Goal: Task Accomplishment & Management: Manage account settings

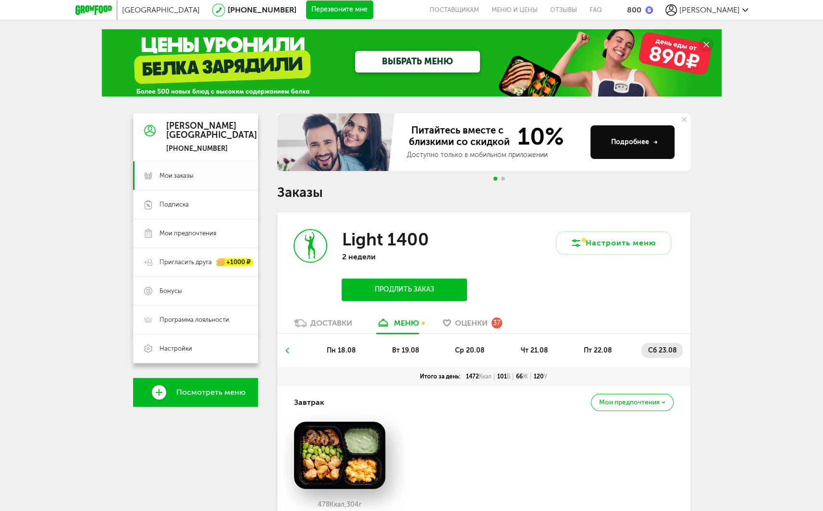
click at [489, 322] on div "Оценки 37" at bounding box center [478, 322] width 47 height 11
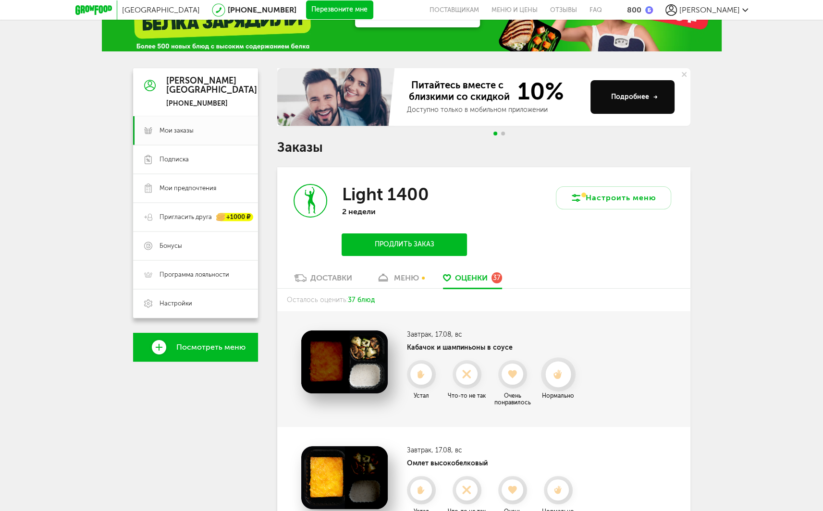
scroll to position [144, 0]
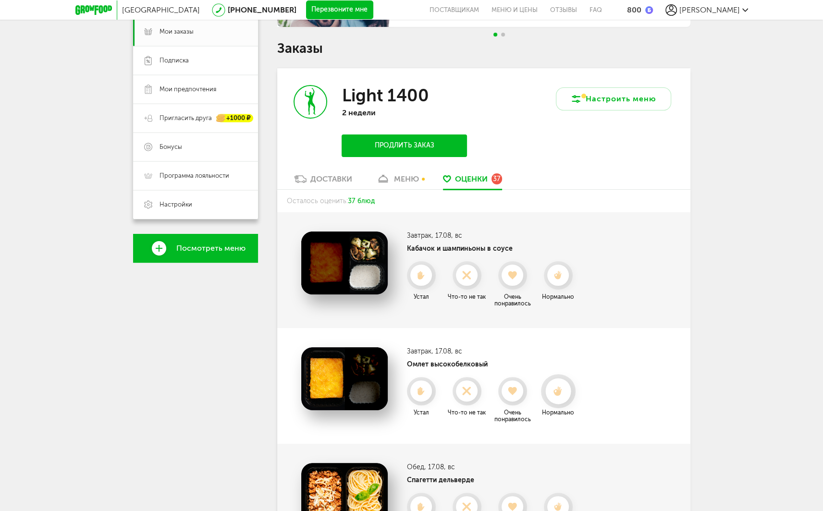
click at [567, 390] on icon at bounding box center [557, 391] width 25 height 11
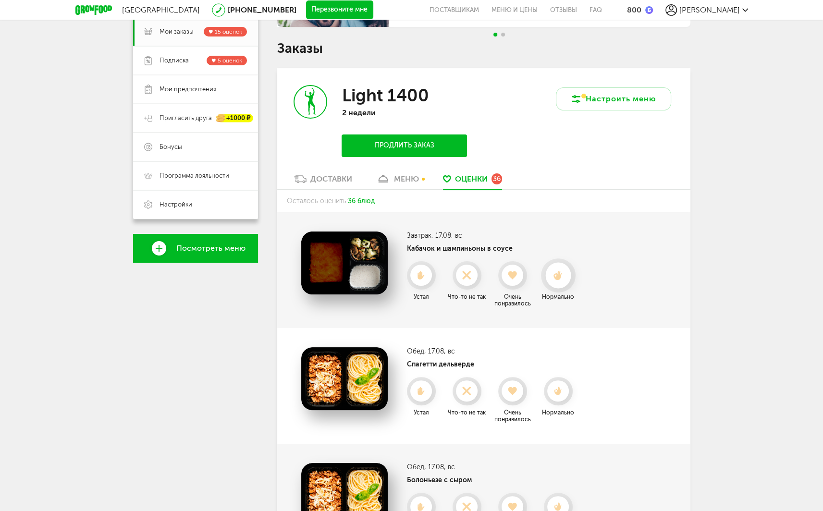
click at [561, 288] on div at bounding box center [558, 275] width 35 height 34
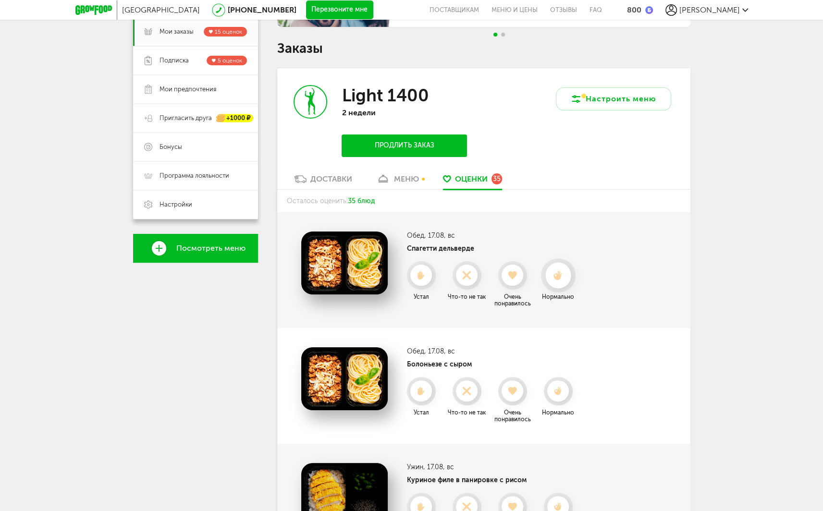
click at [563, 278] on icon at bounding box center [557, 275] width 25 height 11
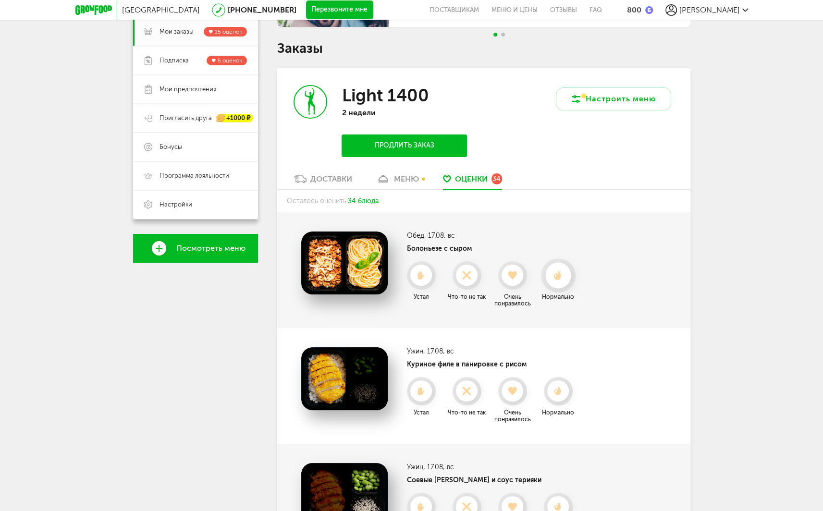
click at [561, 277] on icon at bounding box center [557, 275] width 25 height 11
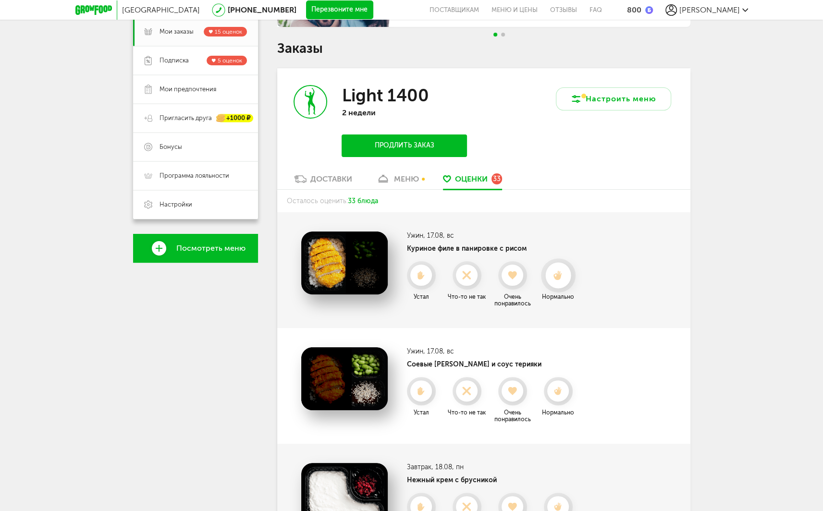
click at [553, 279] on icon at bounding box center [557, 275] width 25 height 11
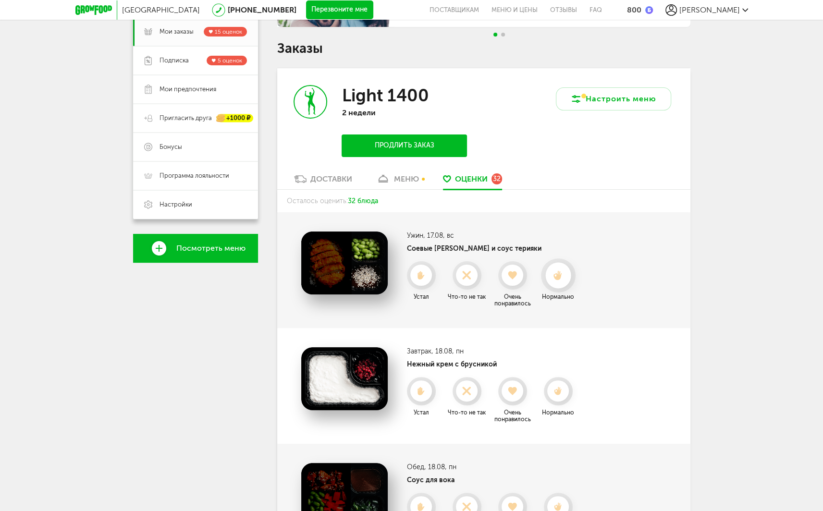
click at [556, 281] on div at bounding box center [557, 275] width 25 height 25
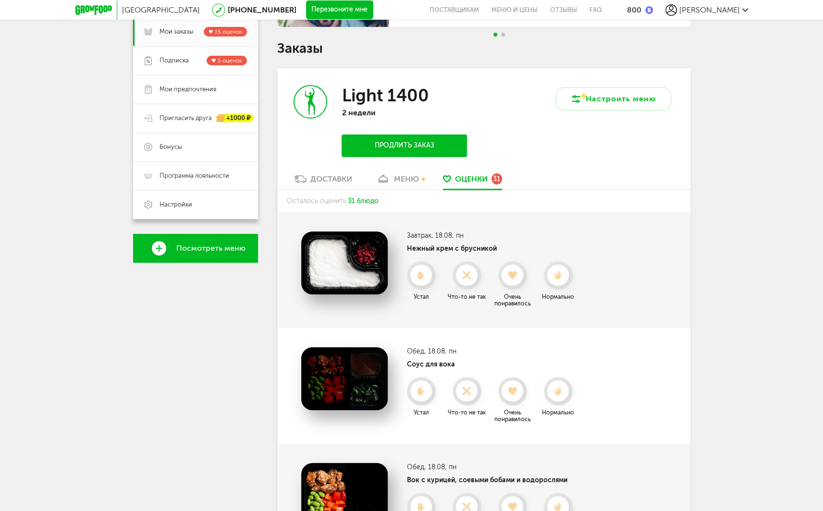
click at [358, 265] on img at bounding box center [344, 263] width 86 height 63
click at [442, 248] on h4 "Нежный крем с брусникой" at bounding box center [493, 248] width 173 height 8
click at [558, 273] on use at bounding box center [557, 275] width 9 height 10
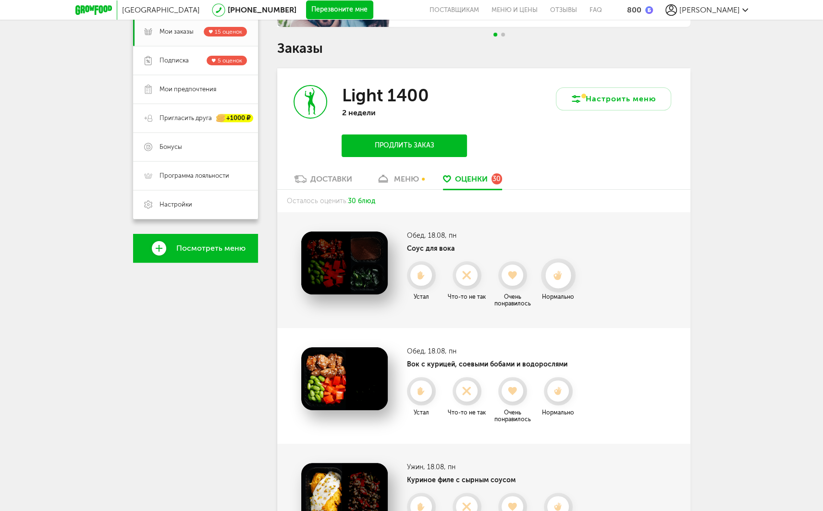
click at [559, 279] on use at bounding box center [557, 275] width 9 height 10
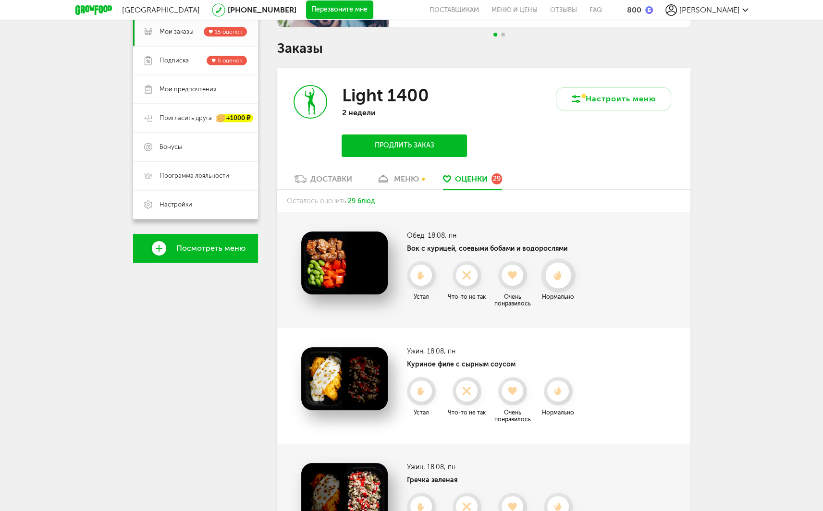
click at [560, 281] on div at bounding box center [557, 275] width 25 height 25
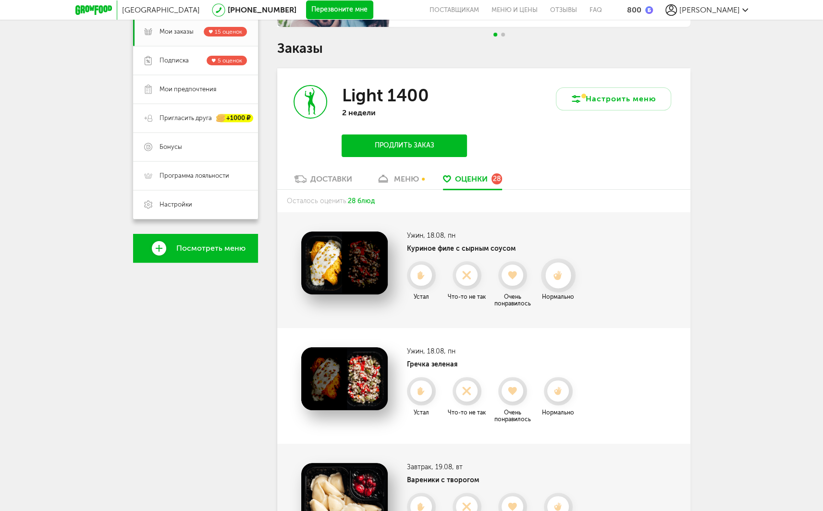
click at [557, 279] on use at bounding box center [557, 275] width 9 height 10
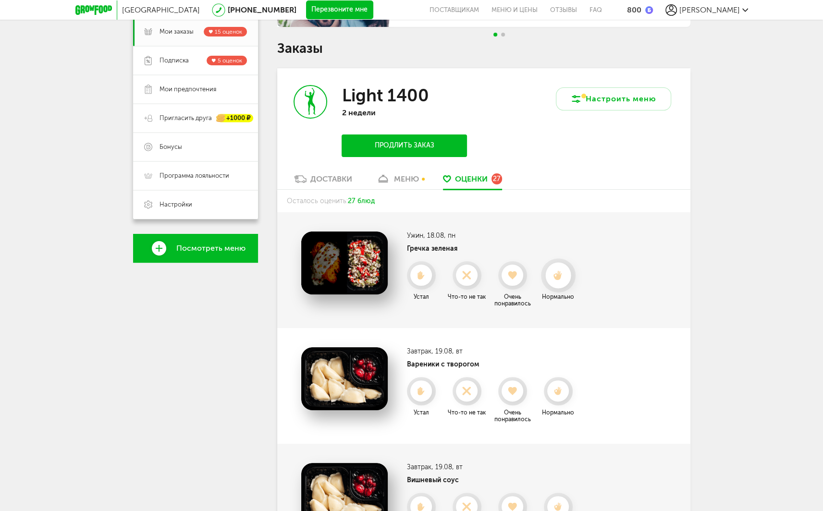
click at [559, 279] on use at bounding box center [557, 275] width 9 height 10
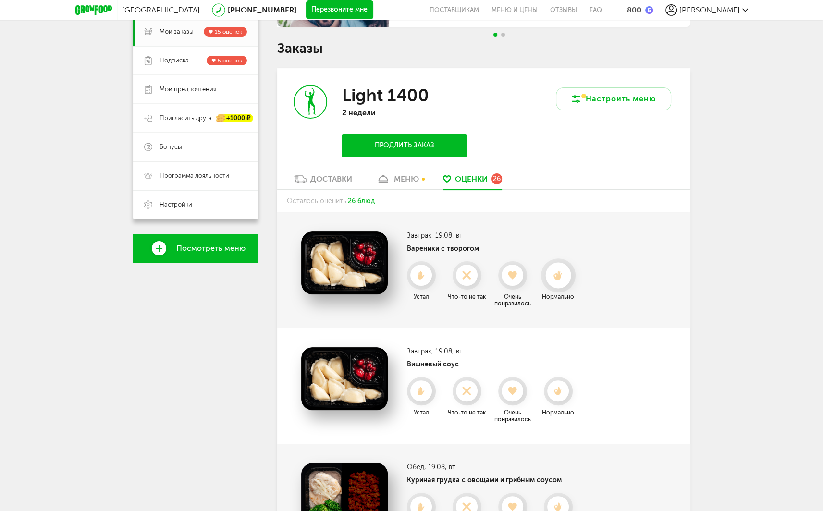
click at [555, 270] on icon at bounding box center [557, 275] width 25 height 11
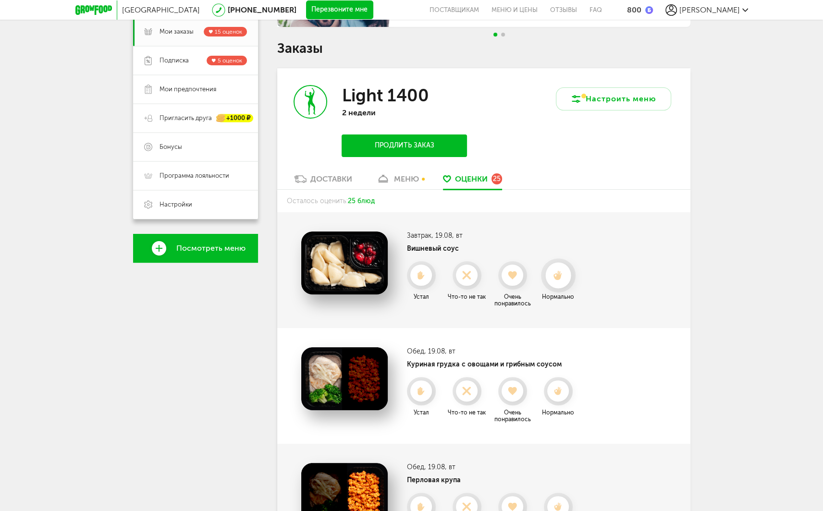
click at [557, 276] on use at bounding box center [557, 275] width 9 height 10
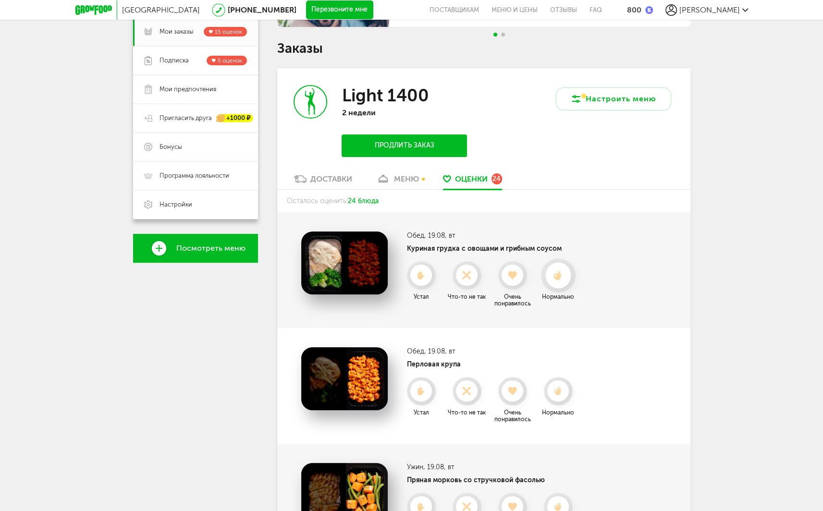
click at [556, 277] on use at bounding box center [557, 275] width 9 height 10
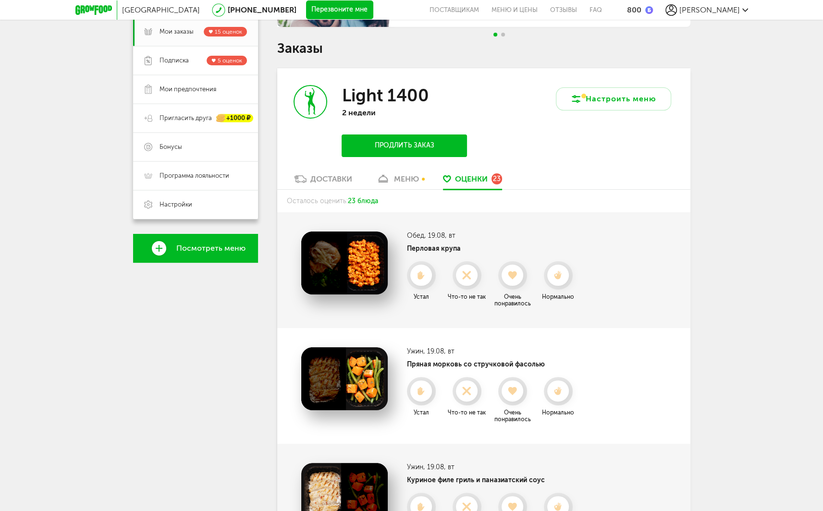
click at [555, 277] on use at bounding box center [557, 275] width 7 height 8
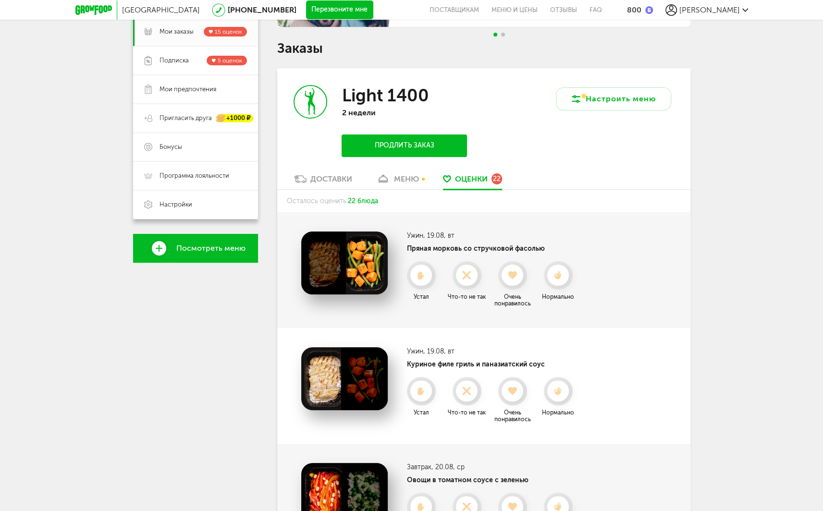
click at [554, 284] on div at bounding box center [557, 275] width 21 height 21
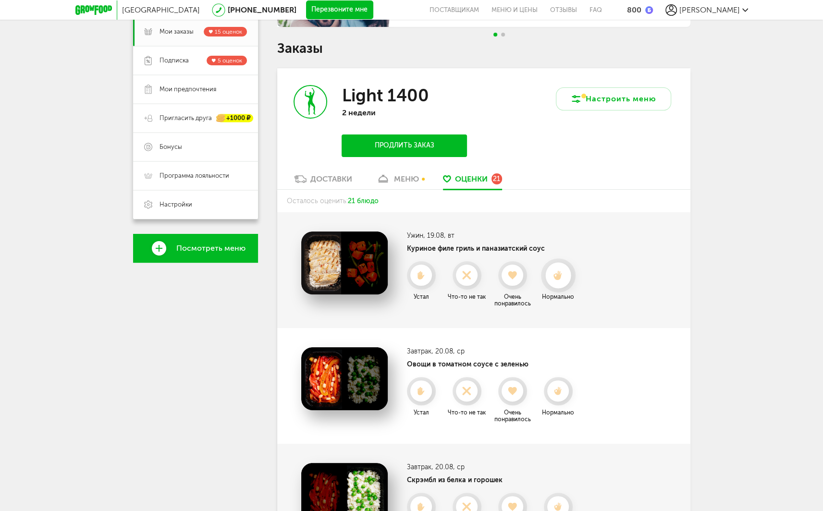
click at [559, 282] on div at bounding box center [557, 275] width 25 height 25
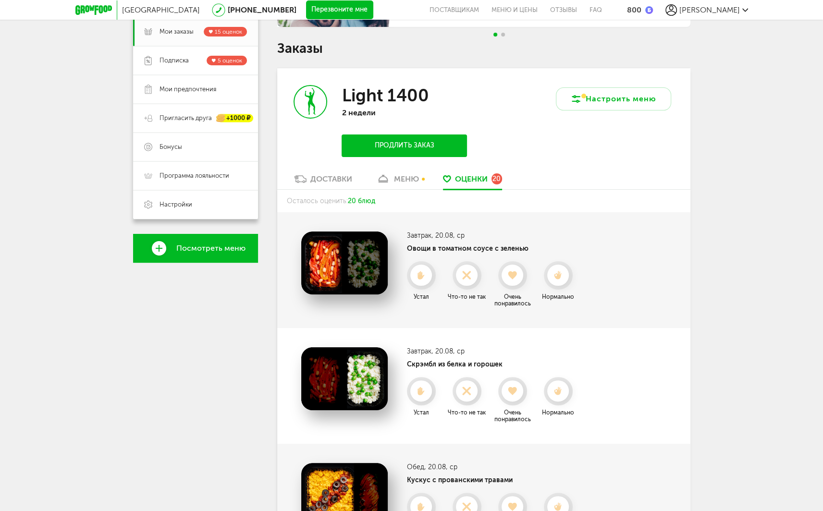
click at [553, 280] on icon at bounding box center [557, 275] width 21 height 9
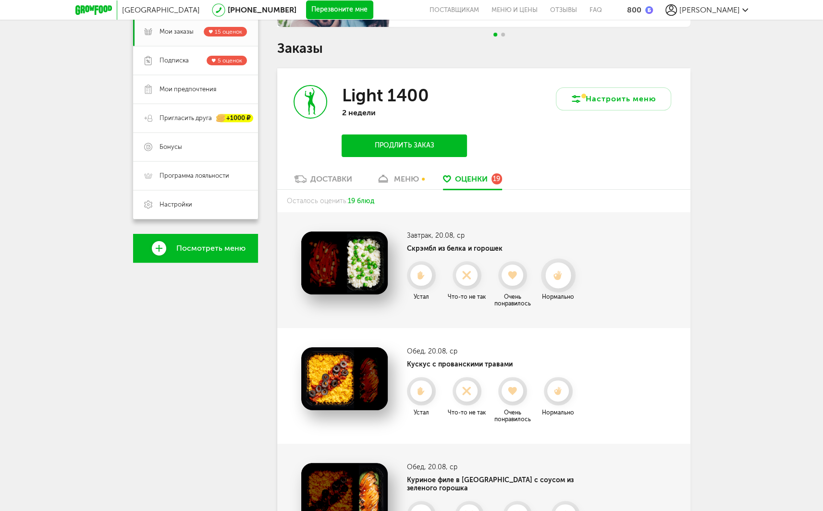
click at [551, 281] on div at bounding box center [557, 275] width 25 height 25
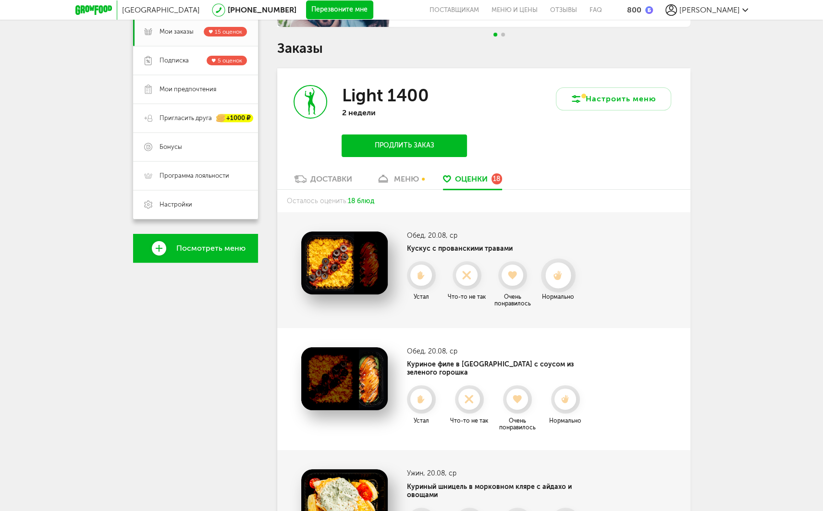
click at [555, 278] on use at bounding box center [557, 275] width 9 height 10
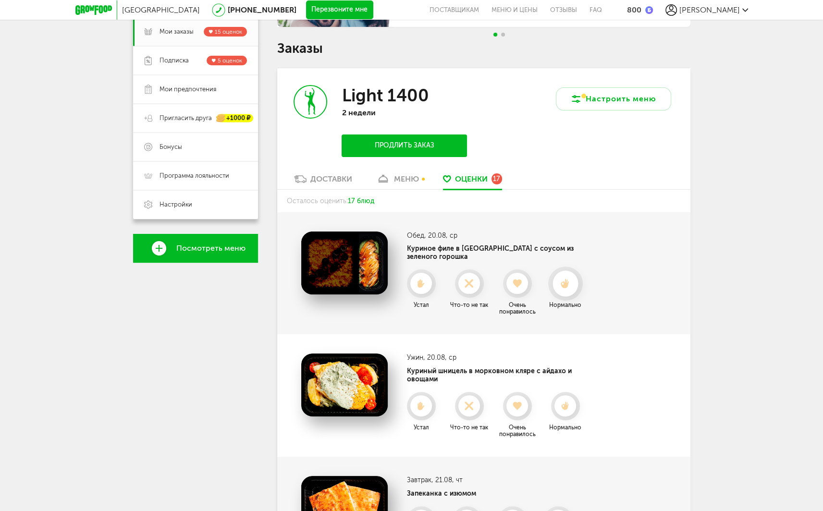
click at [564, 279] on icon at bounding box center [564, 284] width 25 height 11
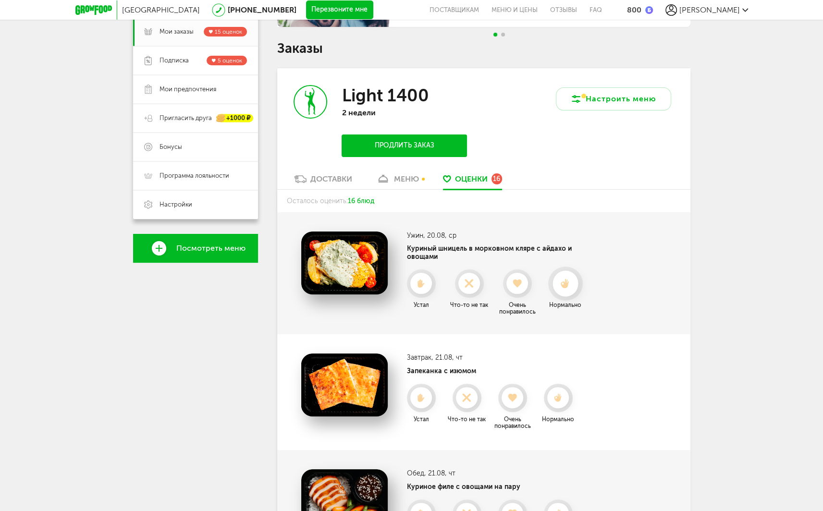
click at [570, 279] on icon at bounding box center [564, 284] width 25 height 11
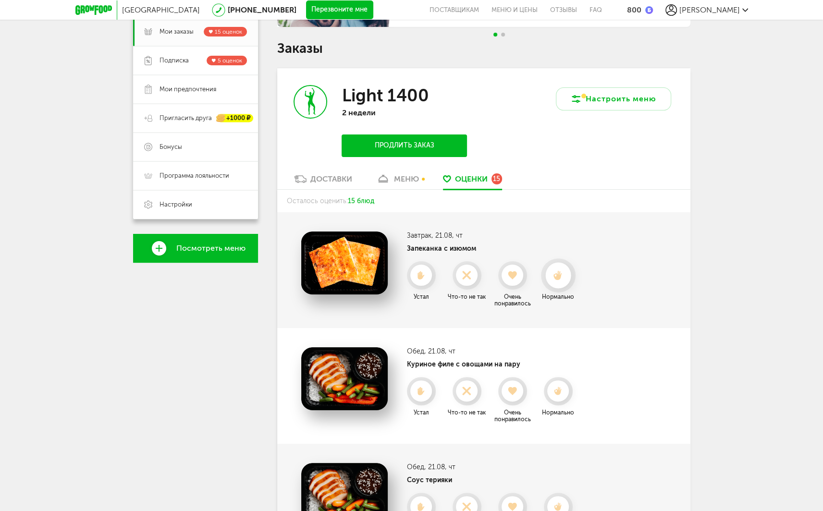
click at [560, 274] on use at bounding box center [557, 275] width 9 height 10
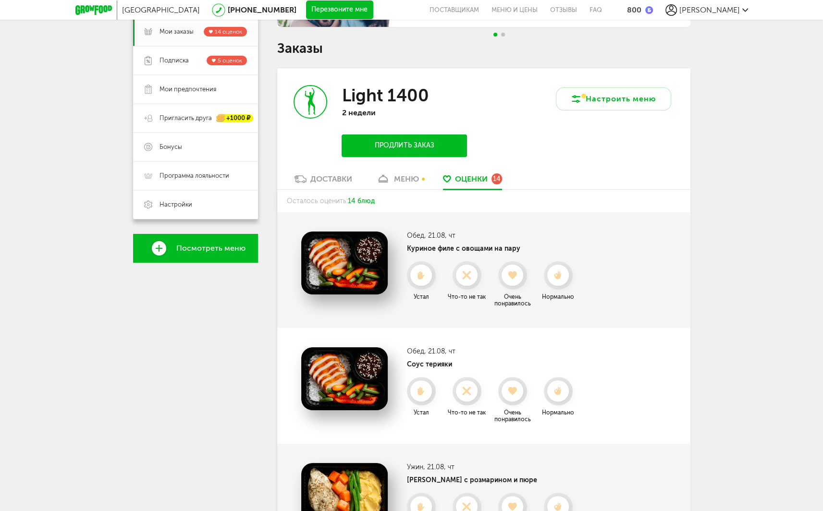
click at [550, 273] on icon at bounding box center [557, 275] width 21 height 9
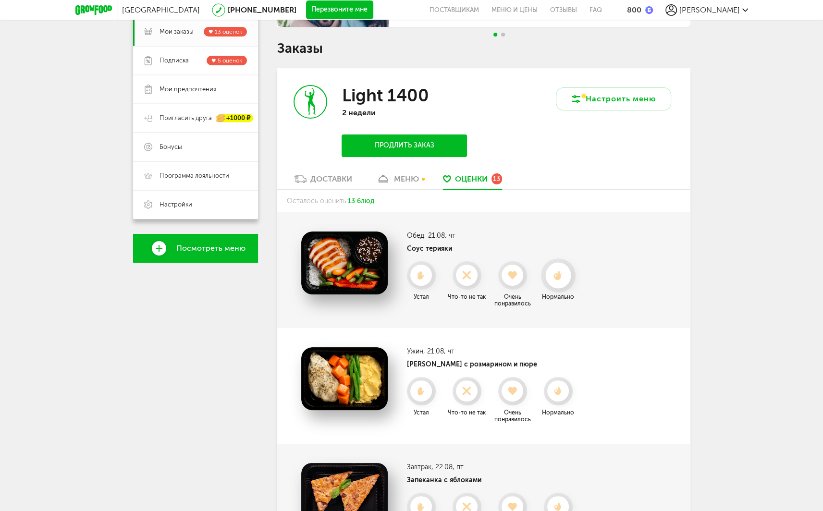
click at [561, 289] on div at bounding box center [558, 275] width 35 height 34
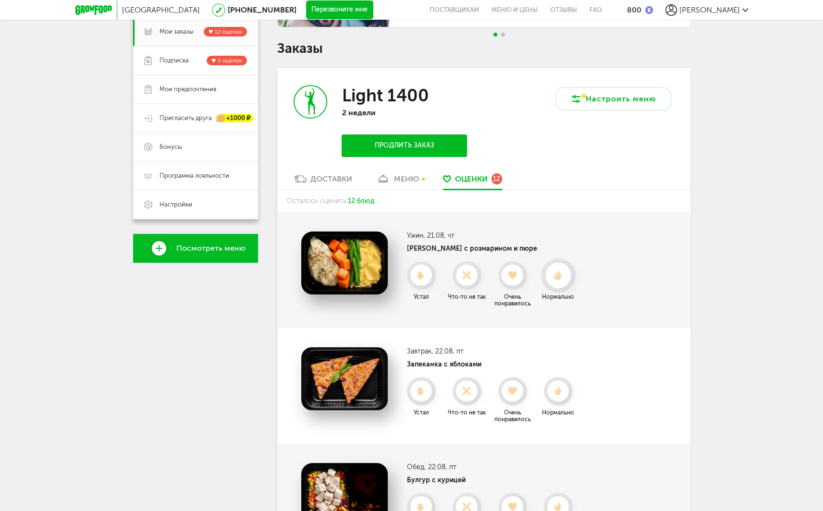
click at [567, 289] on li "Нормально" at bounding box center [557, 284] width 43 height 46
click at [562, 283] on div at bounding box center [557, 275] width 25 height 25
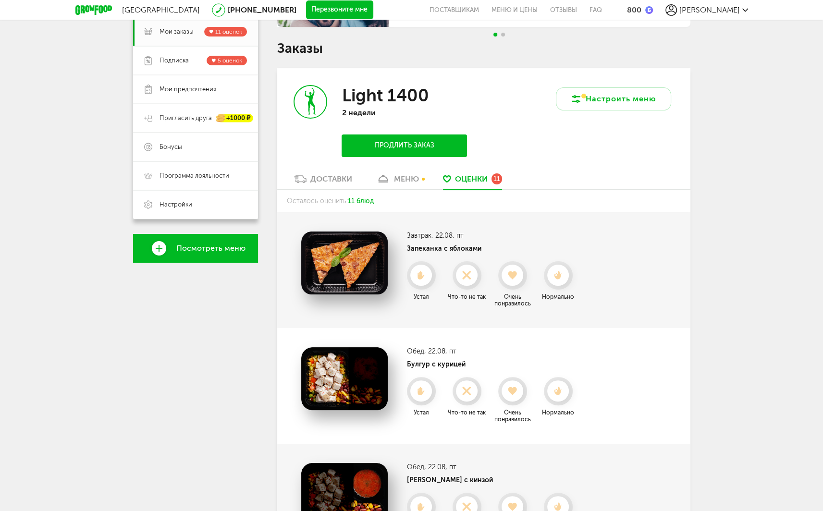
click at [562, 283] on div at bounding box center [557, 275] width 21 height 21
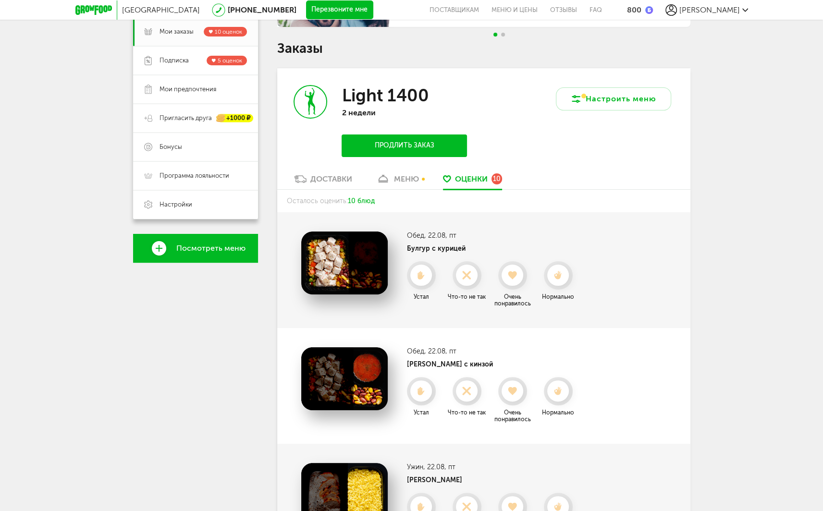
click at [562, 283] on div at bounding box center [557, 275] width 21 height 21
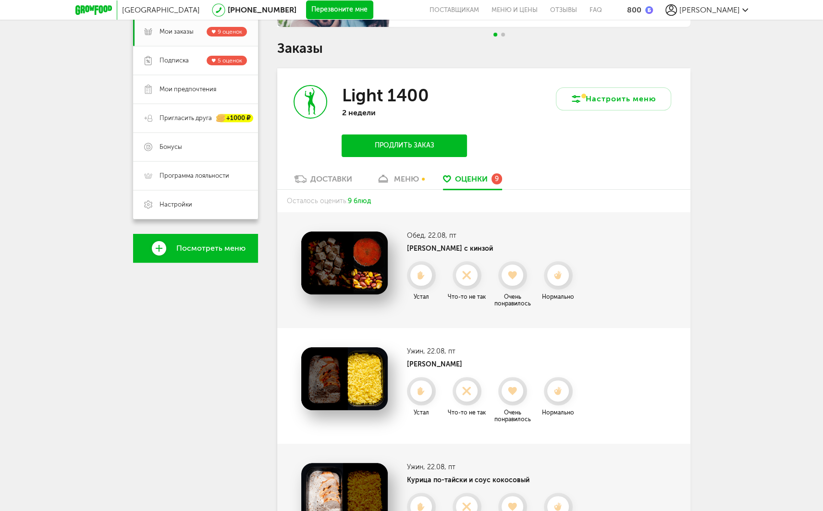
click at [562, 283] on div at bounding box center [557, 275] width 21 height 21
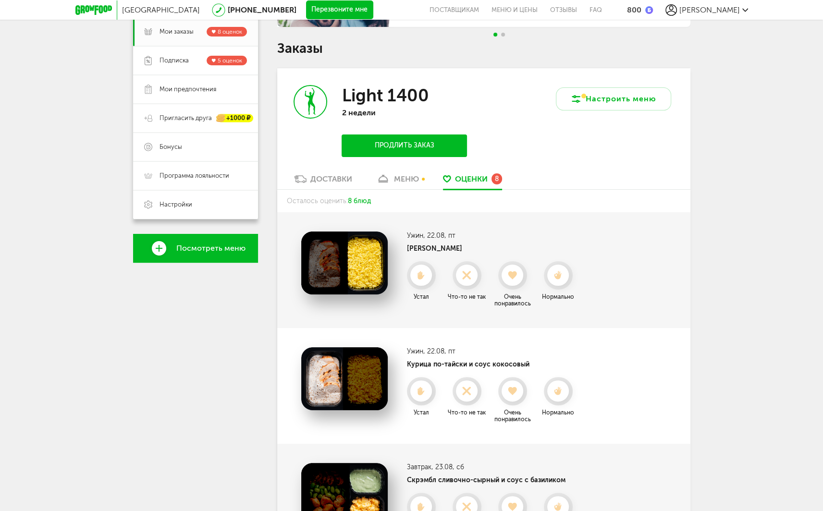
click at [562, 283] on div at bounding box center [557, 275] width 21 height 21
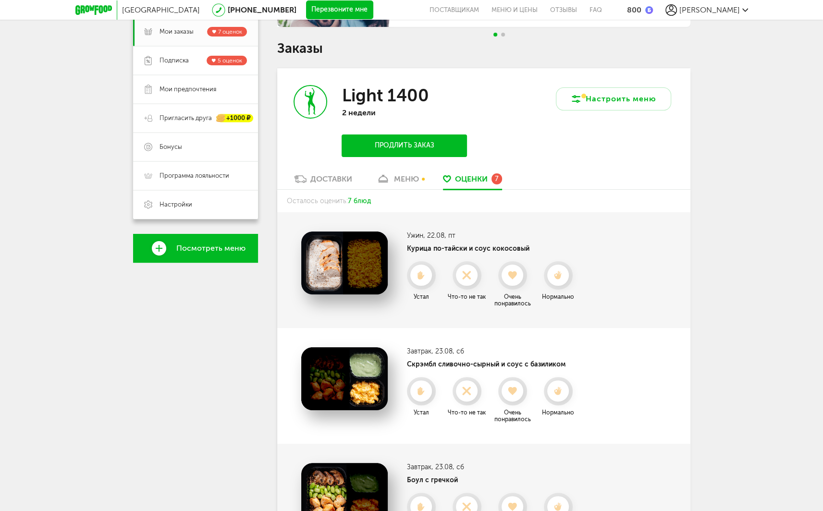
click at [562, 283] on div at bounding box center [557, 275] width 21 height 21
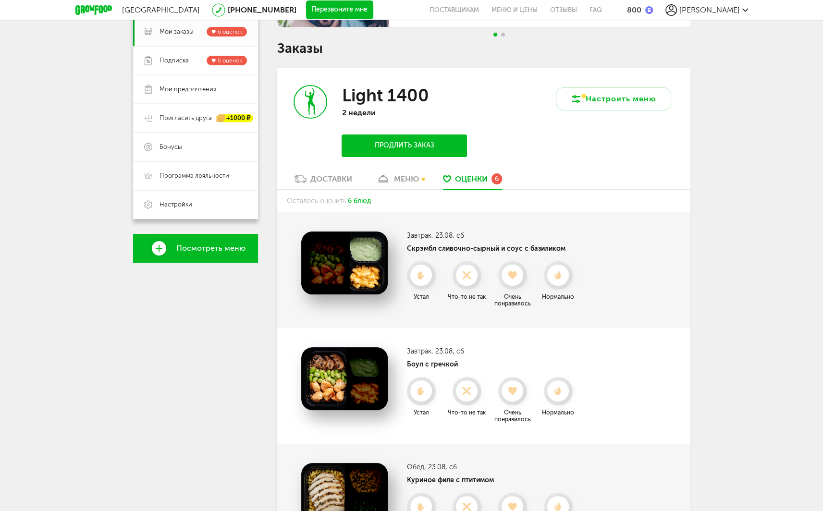
click at [562, 283] on div at bounding box center [557, 275] width 21 height 21
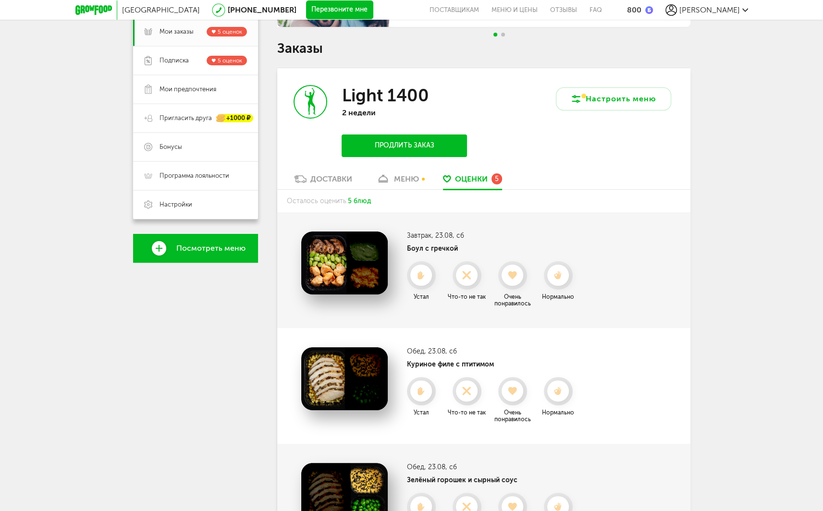
click at [562, 283] on div at bounding box center [557, 275] width 21 height 21
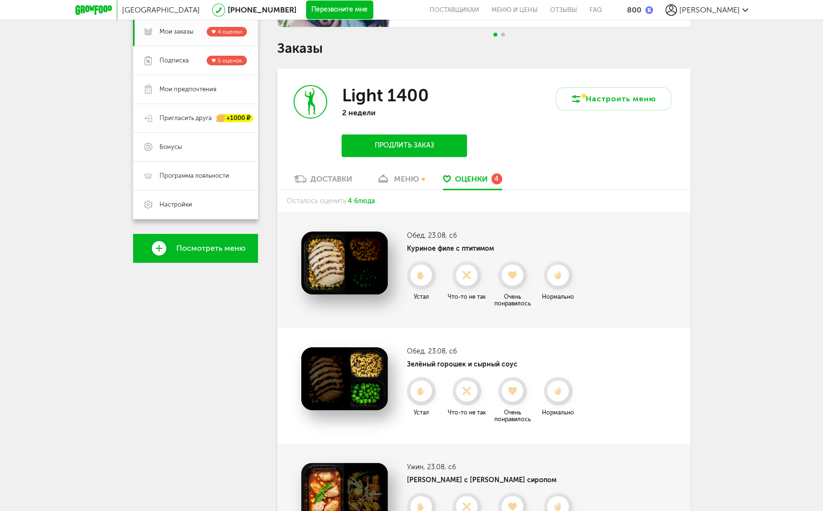
click at [562, 283] on div at bounding box center [557, 275] width 21 height 21
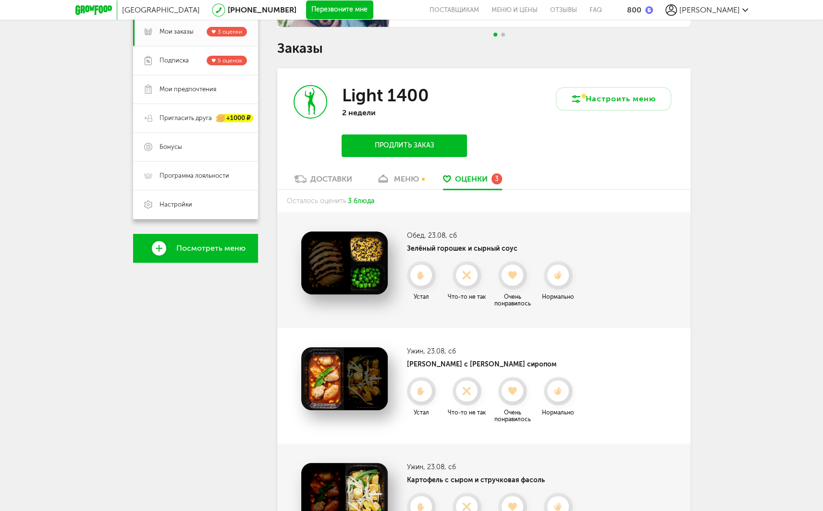
click at [562, 283] on div at bounding box center [557, 275] width 21 height 21
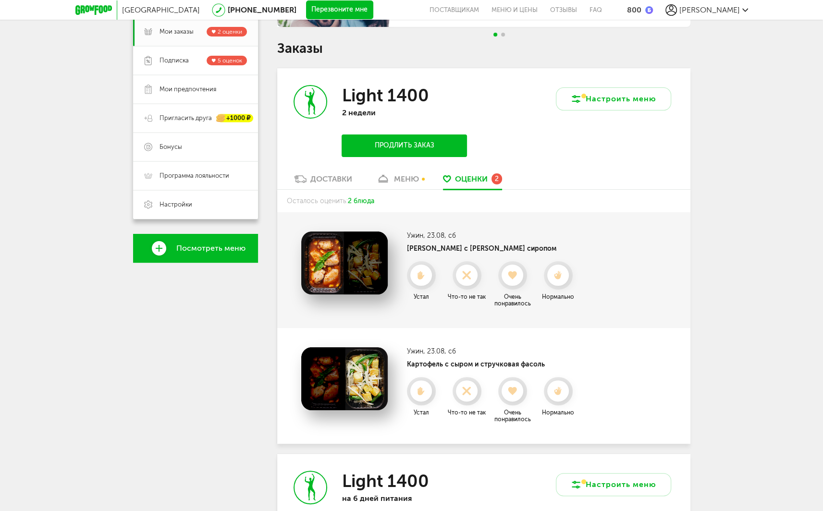
click at [562, 283] on div at bounding box center [557, 275] width 21 height 21
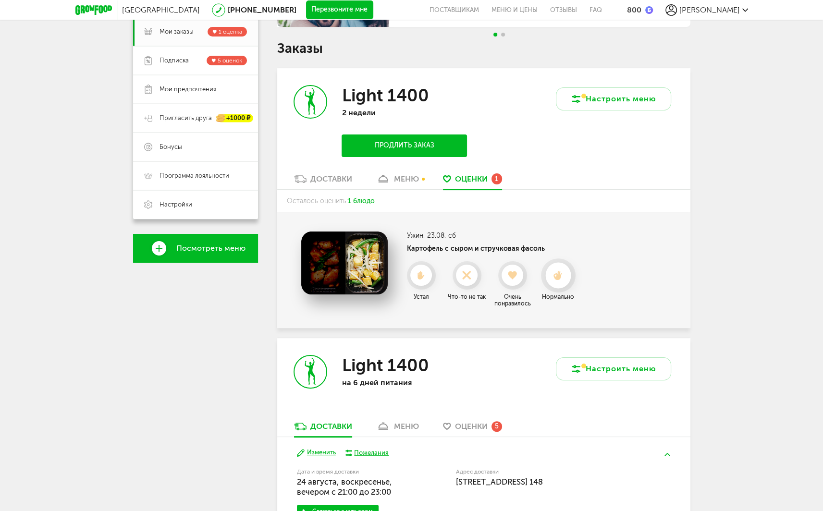
click at [562, 280] on icon at bounding box center [557, 275] width 25 height 11
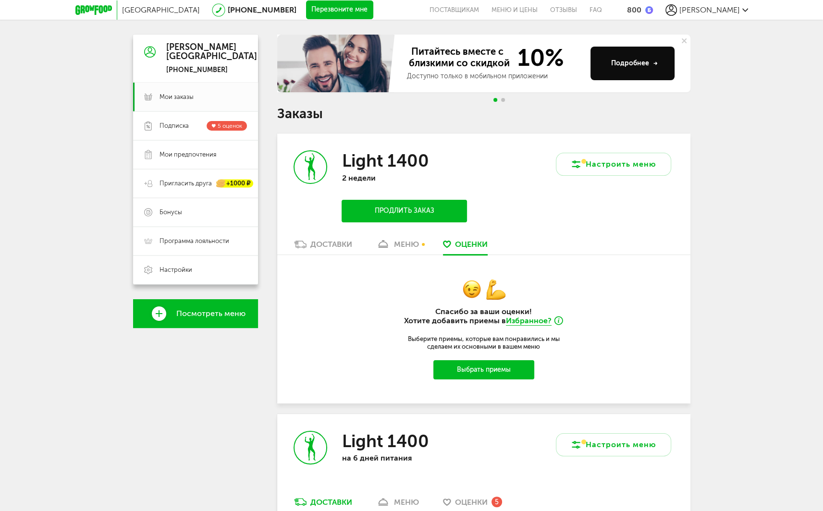
scroll to position [0, 0]
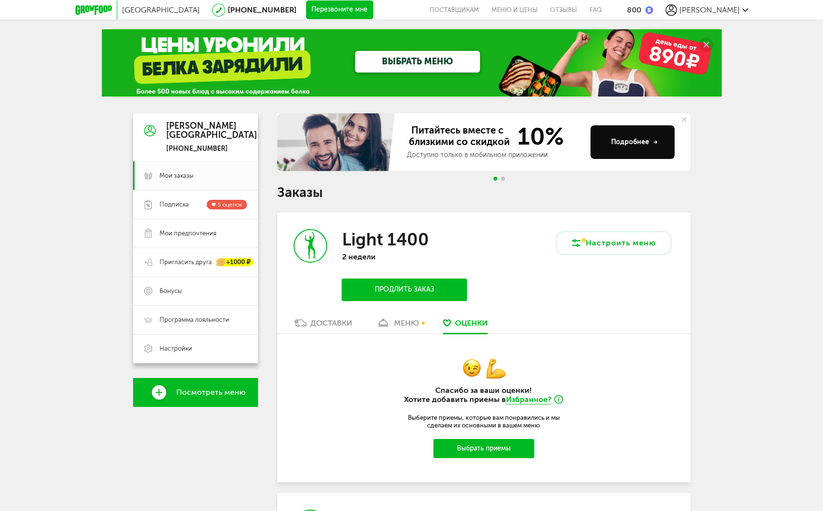
click at [414, 329] on link "меню" at bounding box center [397, 325] width 52 height 15
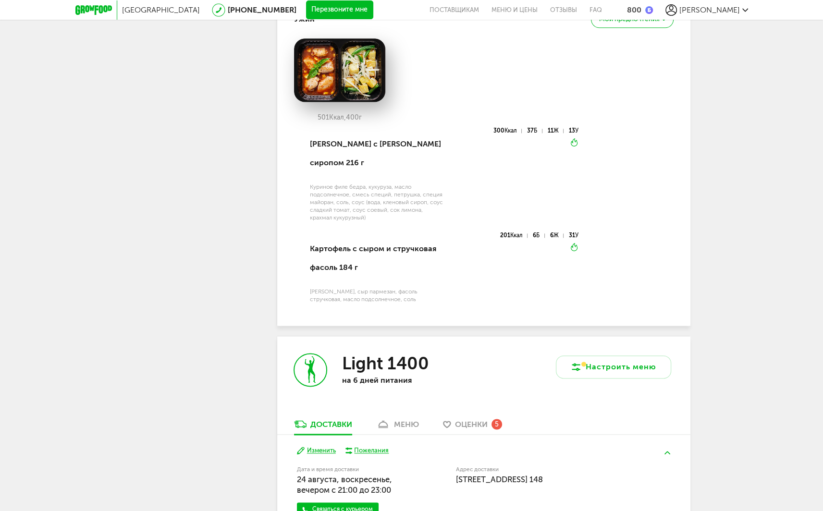
scroll to position [1533, 0]
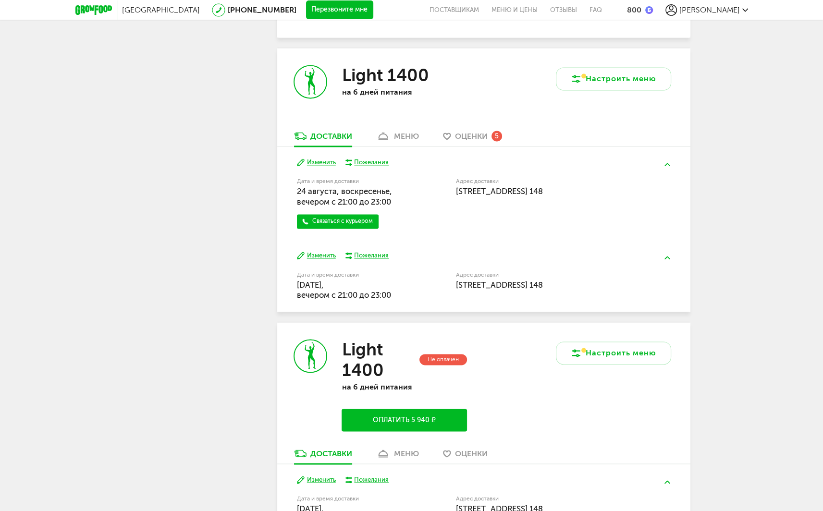
click at [401, 141] on div "меню" at bounding box center [406, 136] width 25 height 9
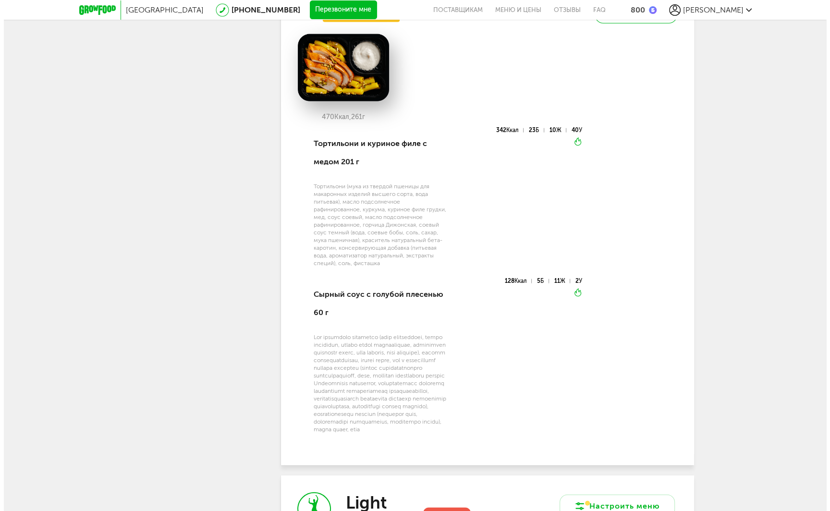
scroll to position [2570, 0]
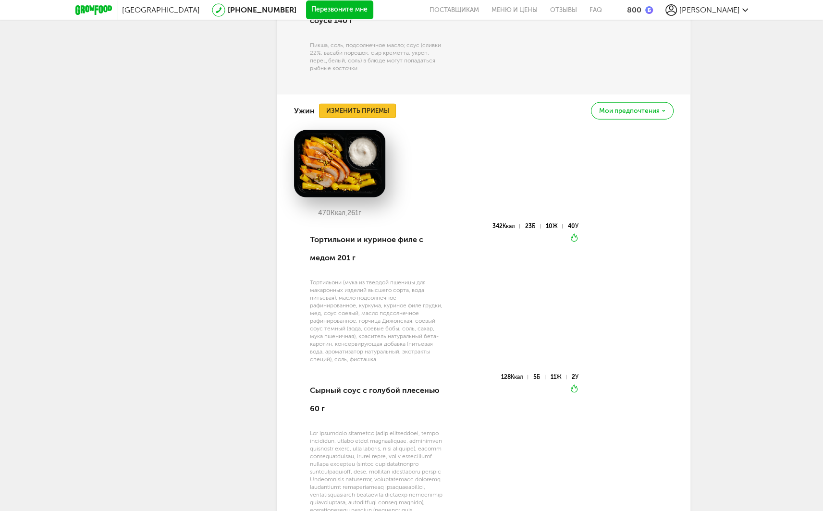
click at [353, 117] on button "Изменить приемы" at bounding box center [357, 111] width 77 height 14
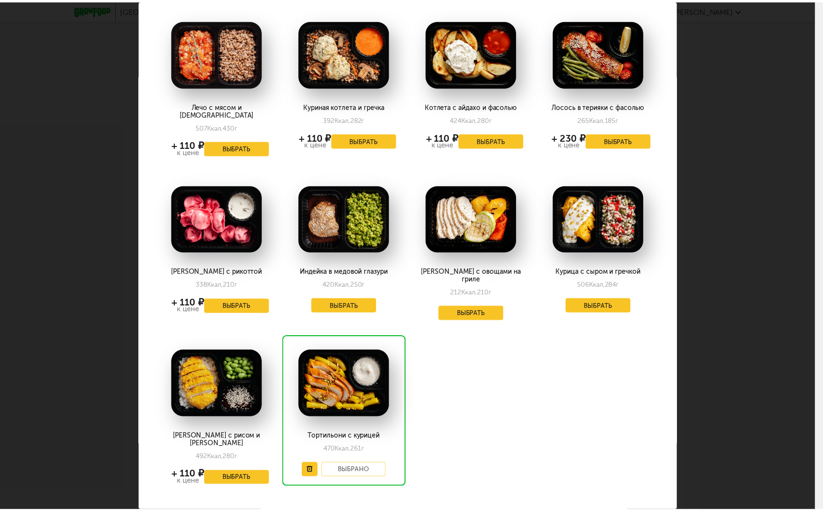
scroll to position [0, 0]
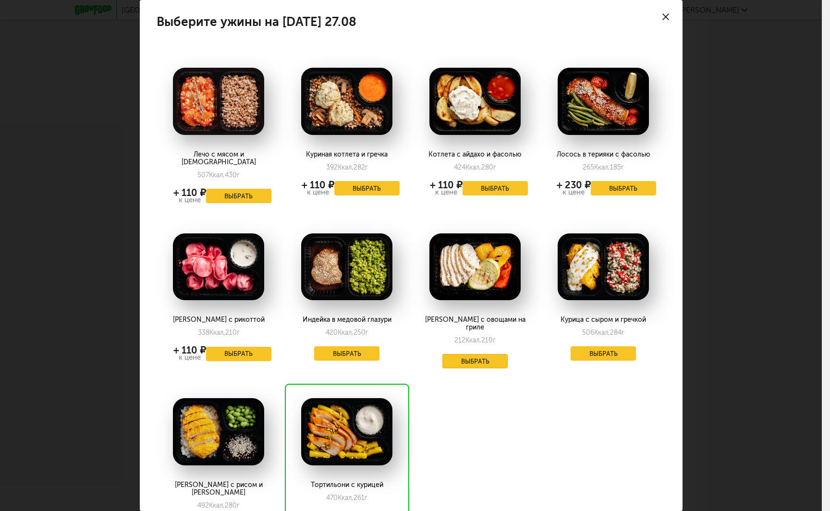
click at [456, 354] on button "Выбрать" at bounding box center [474, 361] width 65 height 14
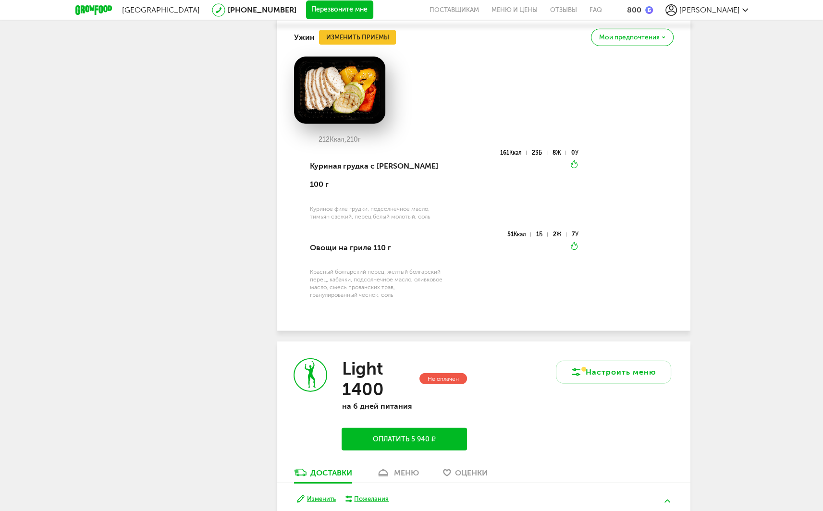
scroll to position [2889, 0]
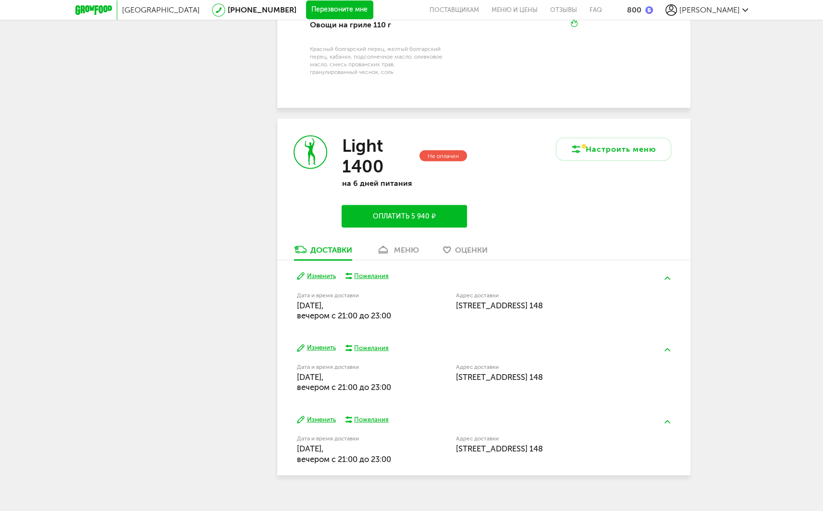
click at [400, 245] on div "меню" at bounding box center [406, 249] width 25 height 9
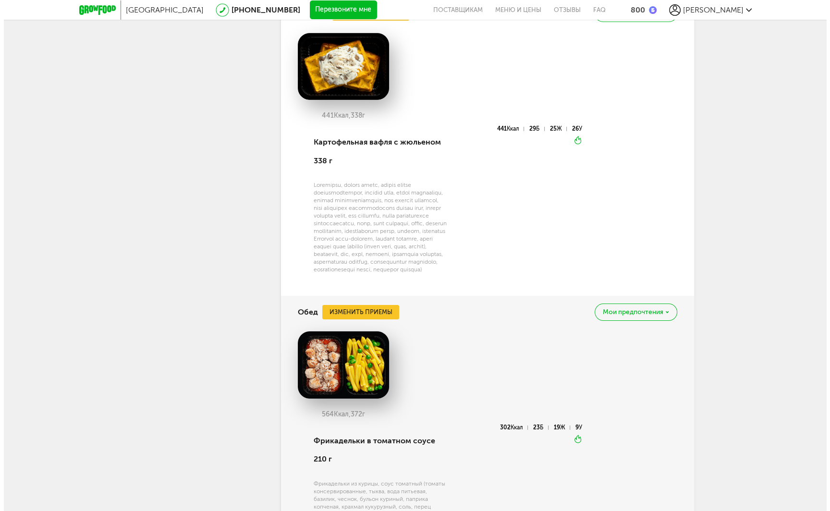
scroll to position [3337, 0]
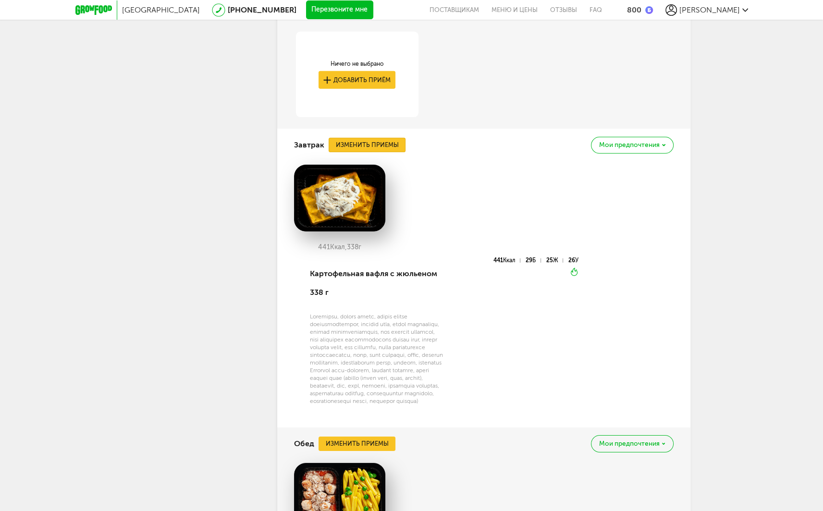
click at [375, 138] on button "Изменить приемы" at bounding box center [367, 145] width 77 height 14
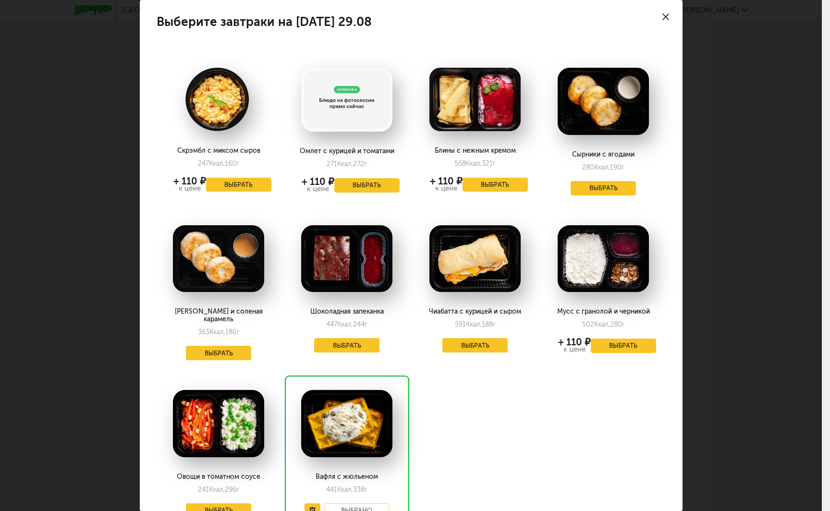
scroll to position [68, 0]
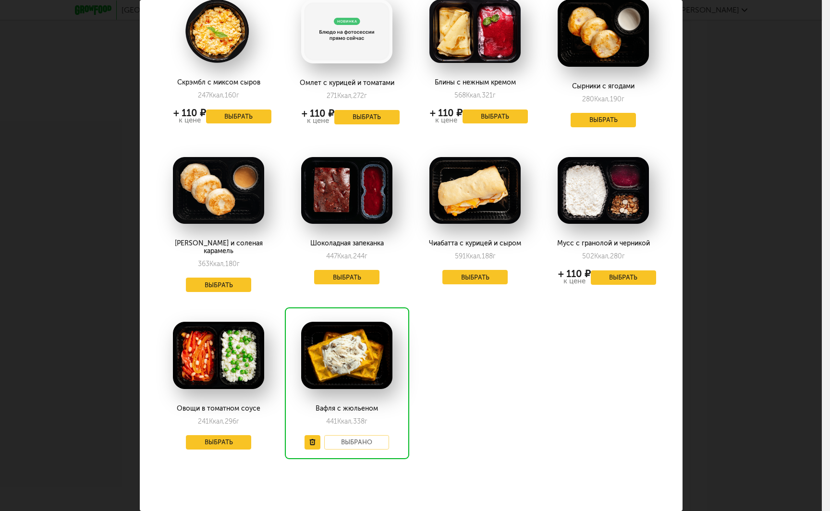
click at [468, 203] on img at bounding box center [474, 190] width 91 height 67
click at [469, 211] on img at bounding box center [474, 190] width 91 height 67
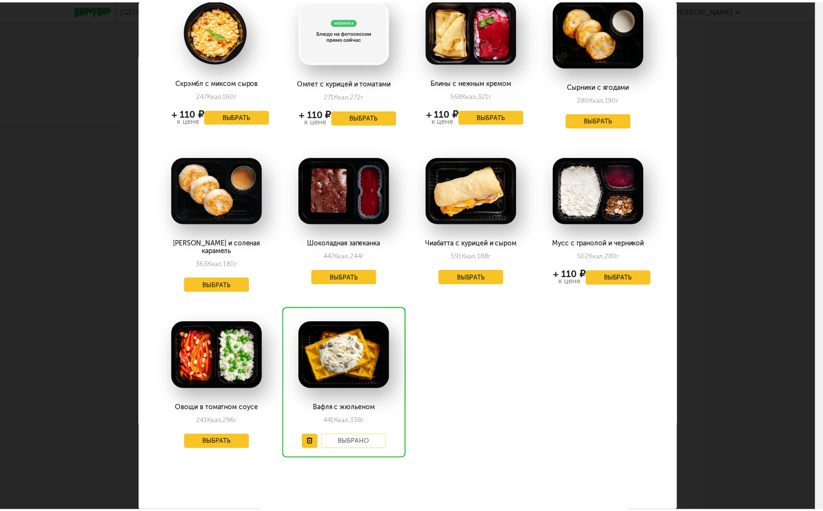
scroll to position [20, 0]
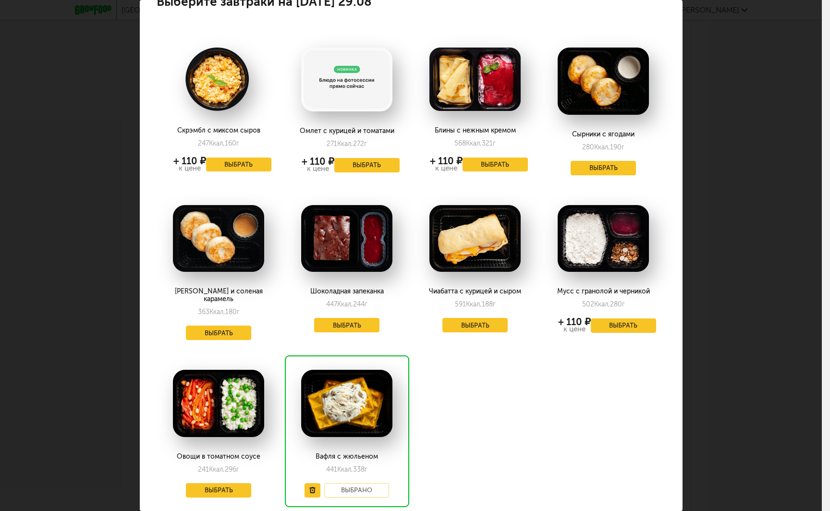
click at [217, 239] on img at bounding box center [218, 238] width 91 height 67
click at [229, 326] on button "Выбрать" at bounding box center [218, 333] width 65 height 14
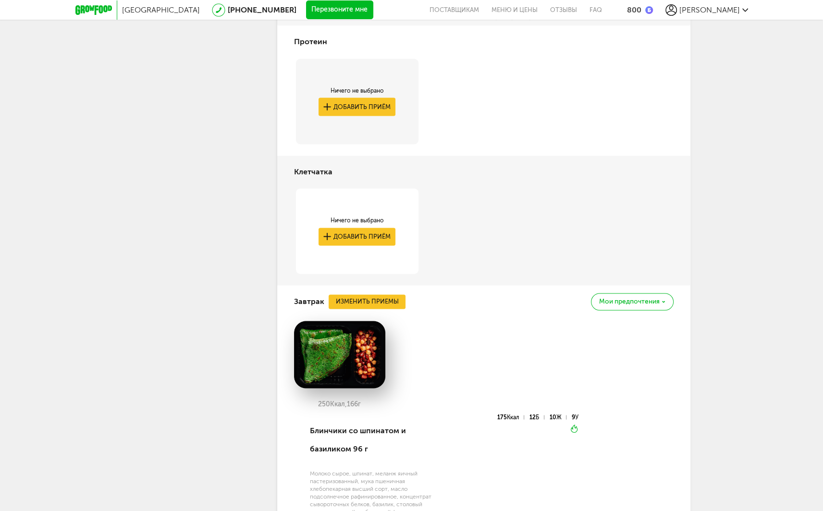
scroll to position [1489, 0]
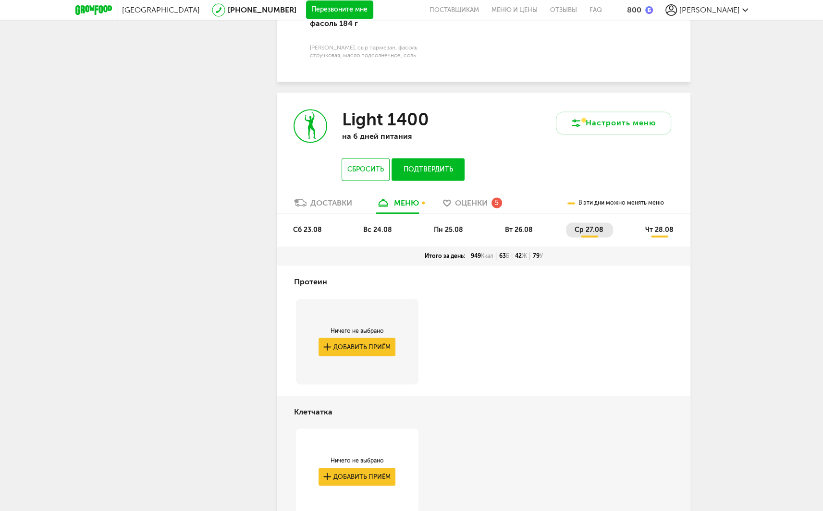
click at [451, 231] on span "пн 25.08" at bounding box center [448, 230] width 29 height 8
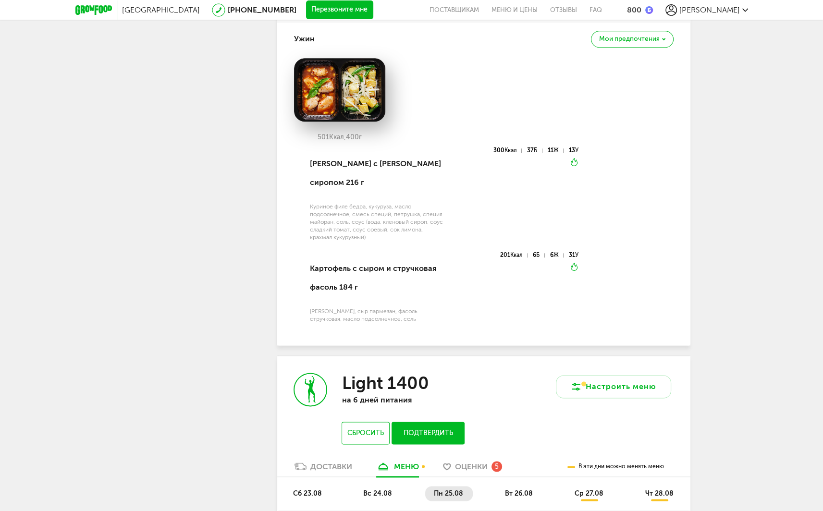
scroll to position [1345, 0]
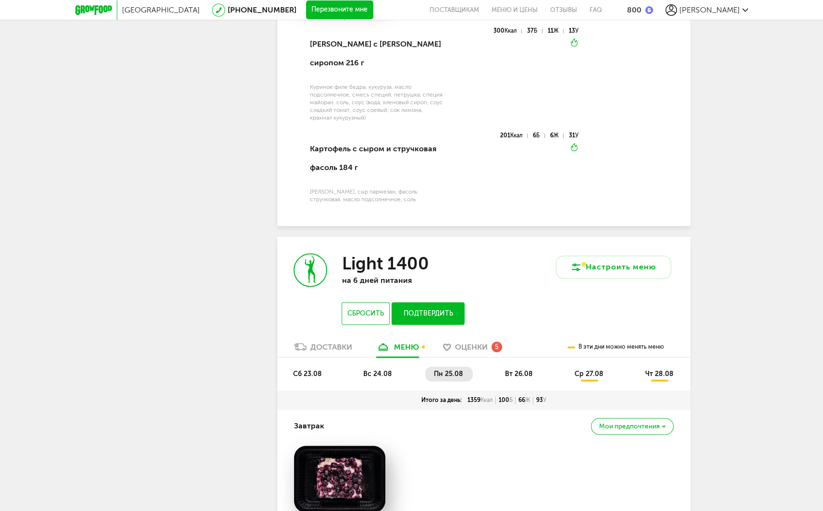
click at [507, 373] on li "вт 26.08" at bounding box center [519, 373] width 46 height 15
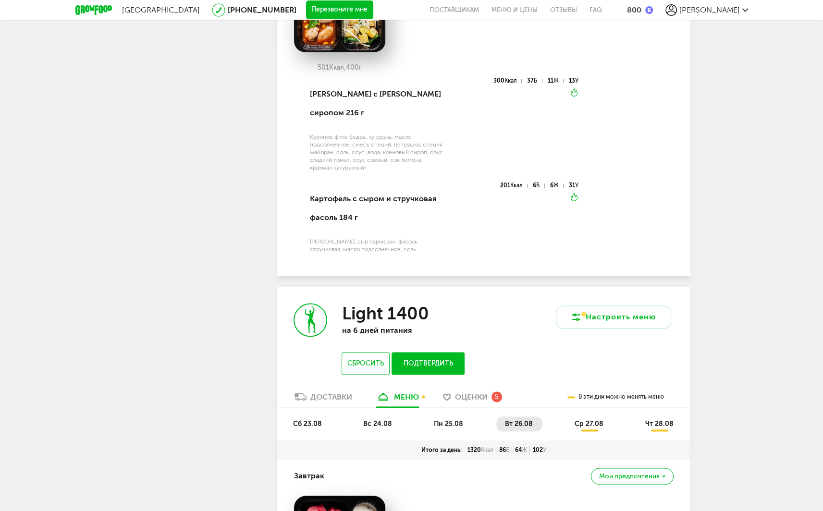
scroll to position [1379, 0]
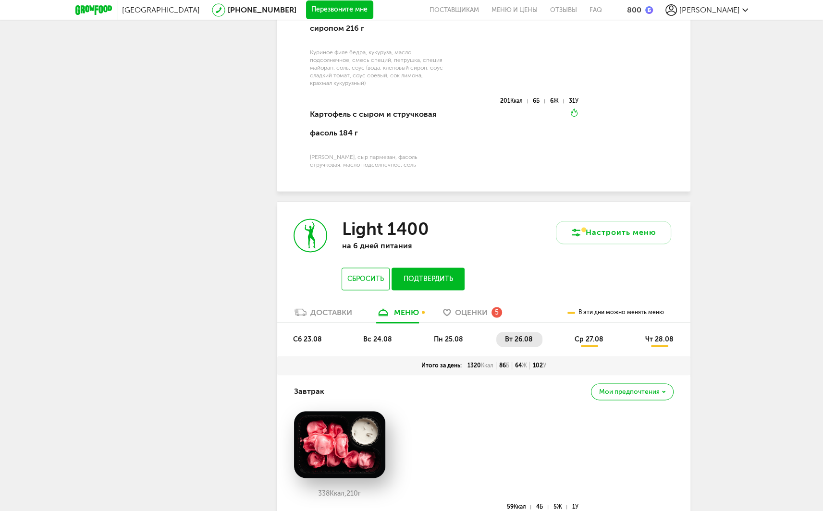
click at [590, 343] on span "ср 27.08" at bounding box center [588, 339] width 29 height 8
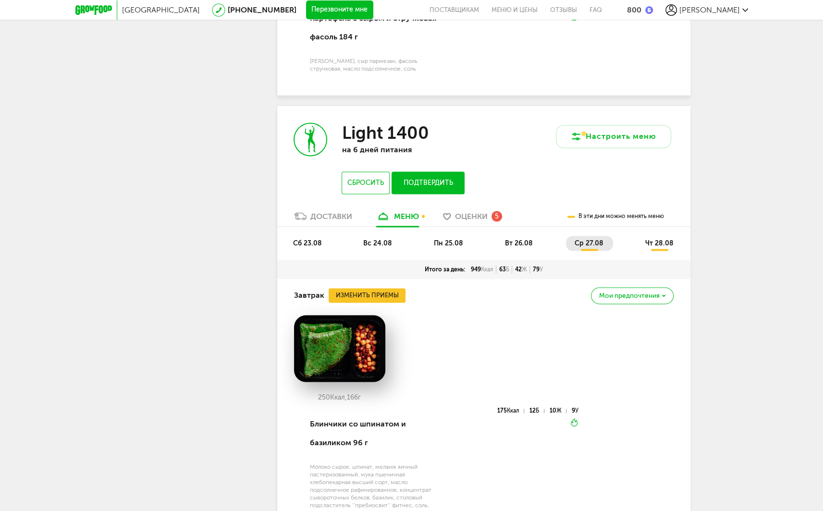
scroll to position [1620, 0]
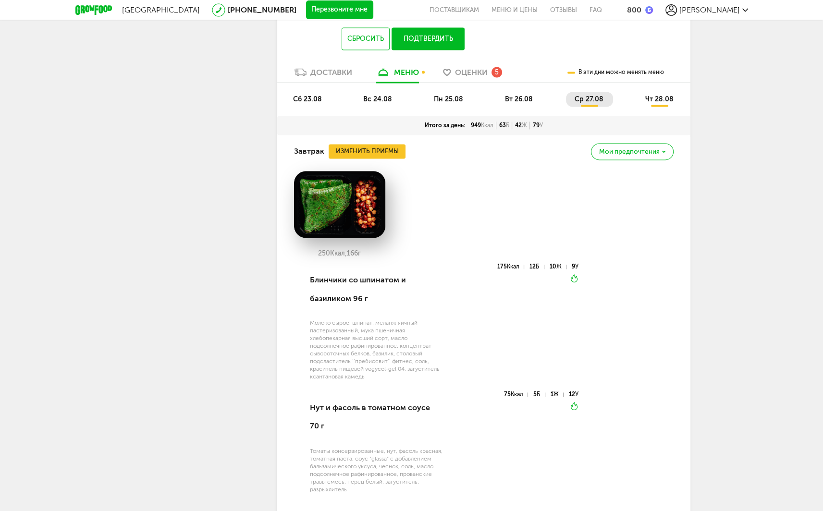
click at [661, 103] on span "чт 28.08" at bounding box center [659, 99] width 28 height 8
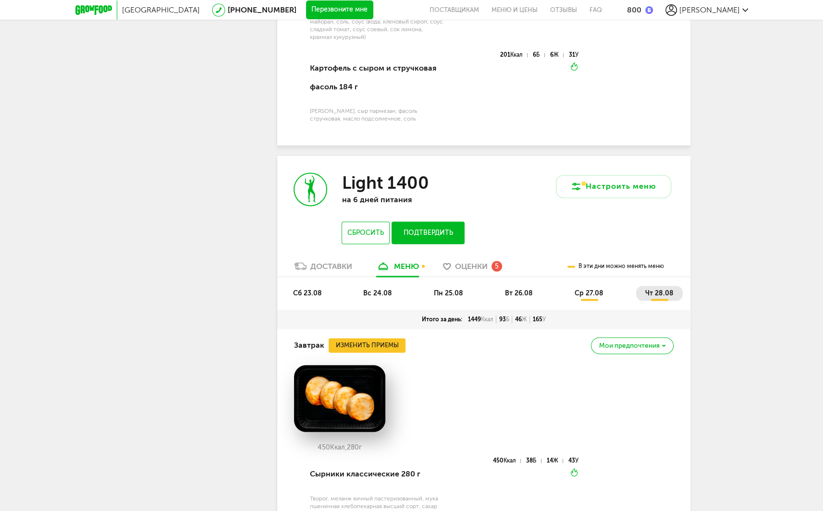
scroll to position [1585, 0]
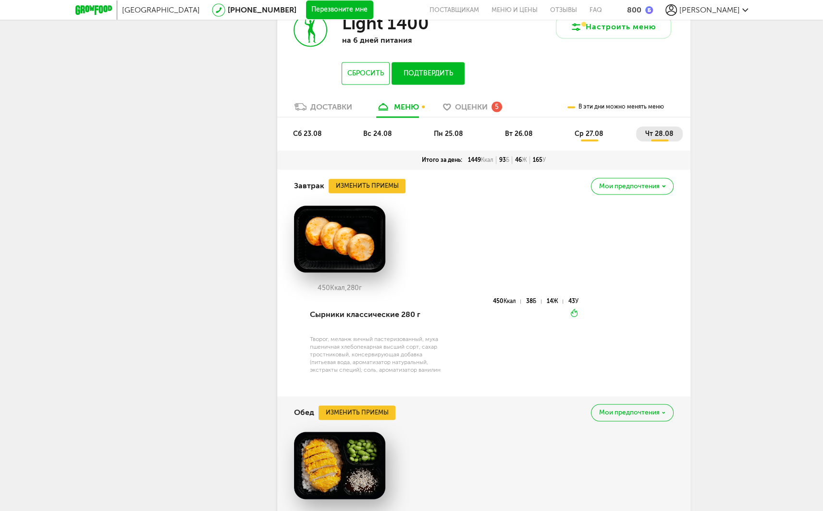
click at [376, 138] on span "вс 24.08" at bounding box center [377, 134] width 29 height 8
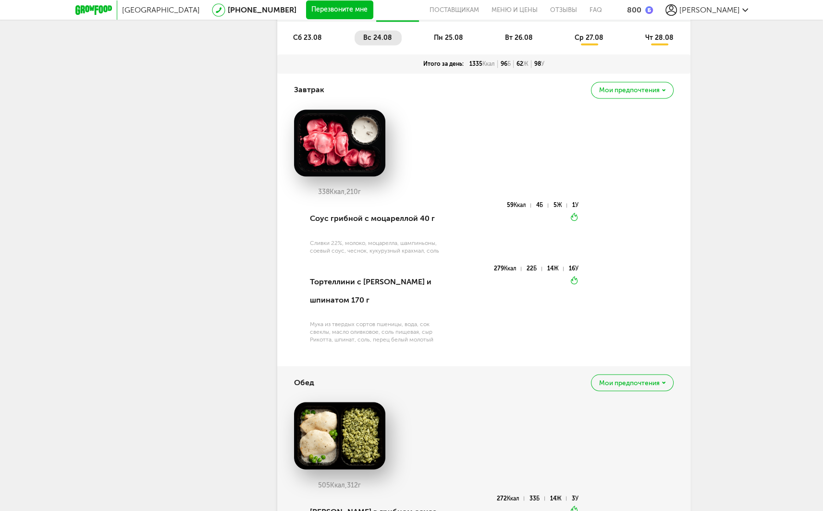
scroll to position [1537, 0]
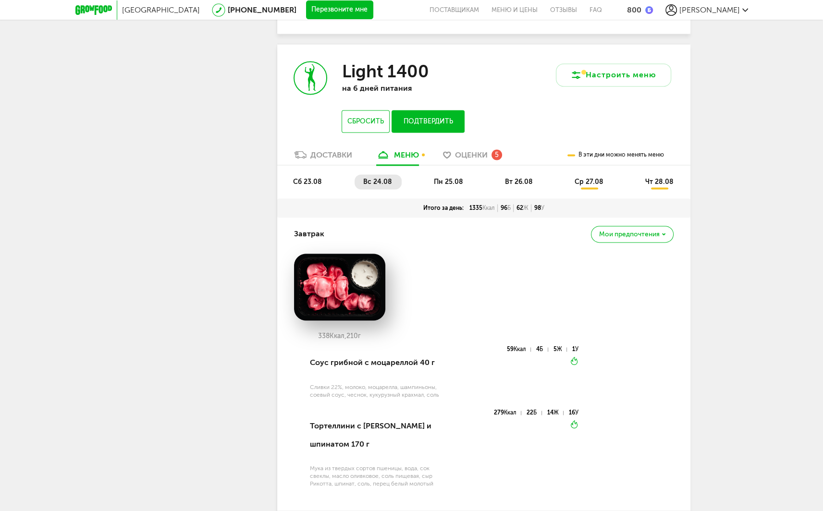
click at [454, 186] on span "пн 25.08" at bounding box center [448, 182] width 29 height 8
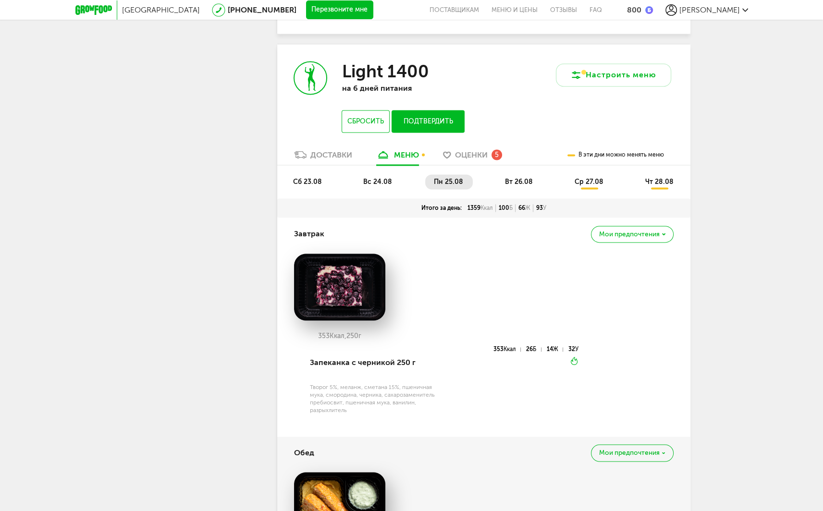
click at [521, 183] on span "вт 26.08" at bounding box center [519, 182] width 28 height 8
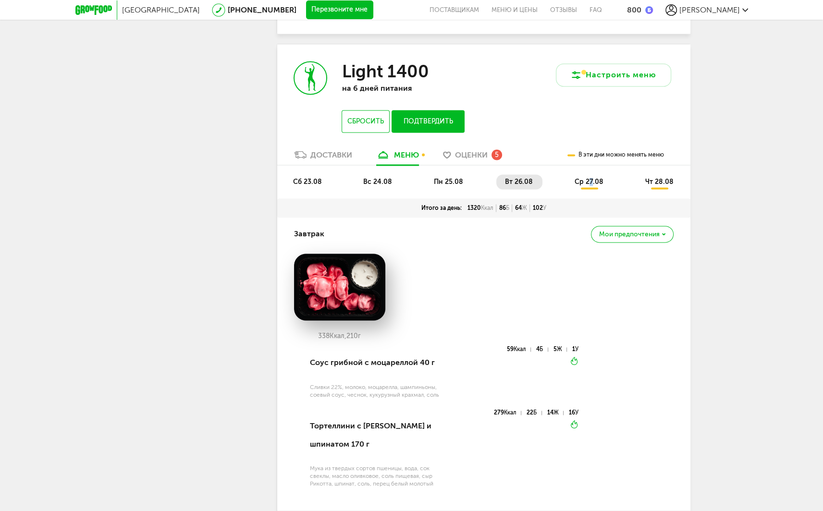
click at [591, 186] on span "ср 27.08" at bounding box center [588, 182] width 29 height 8
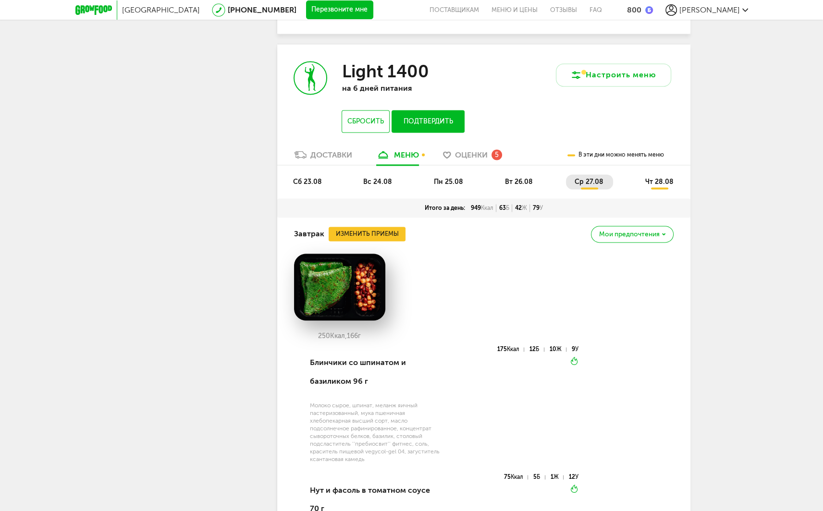
click at [648, 186] on span "чт 28.08" at bounding box center [659, 182] width 28 height 8
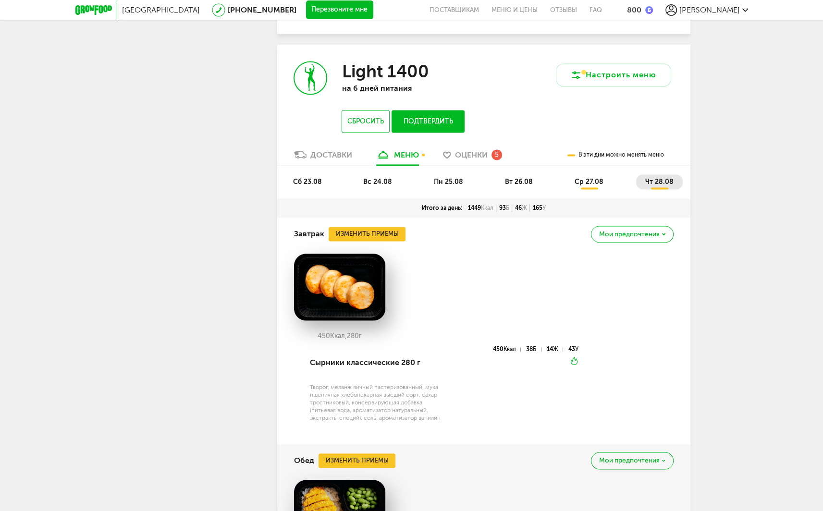
click at [580, 184] on span "ср 27.08" at bounding box center [588, 182] width 29 height 8
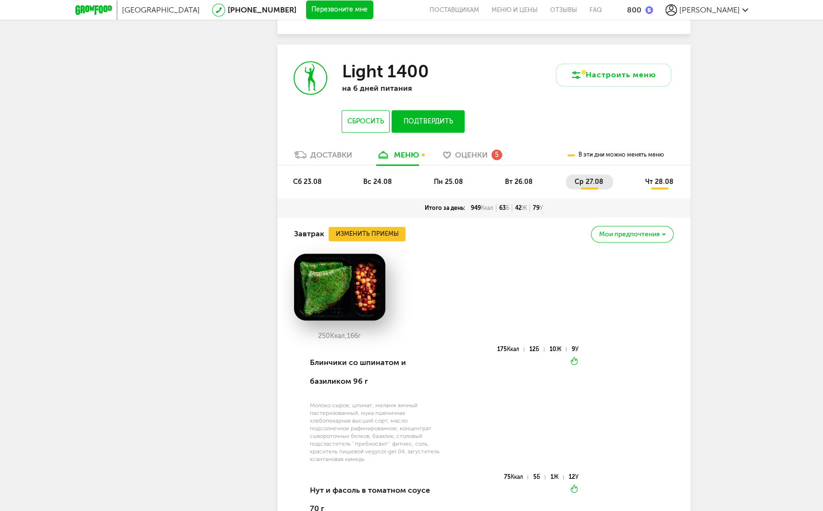
drag, startPoint x: 517, startPoint y: 194, endPoint x: 510, endPoint y: 191, distance: 7.5
click at [517, 195] on ul "сб 23.08 вс 24.08 пн 25.08 вт 26.08 ср 27.08 чт 28.08" at bounding box center [483, 186] width 399 height 24
click at [460, 186] on span "пн 25.08" at bounding box center [448, 182] width 29 height 8
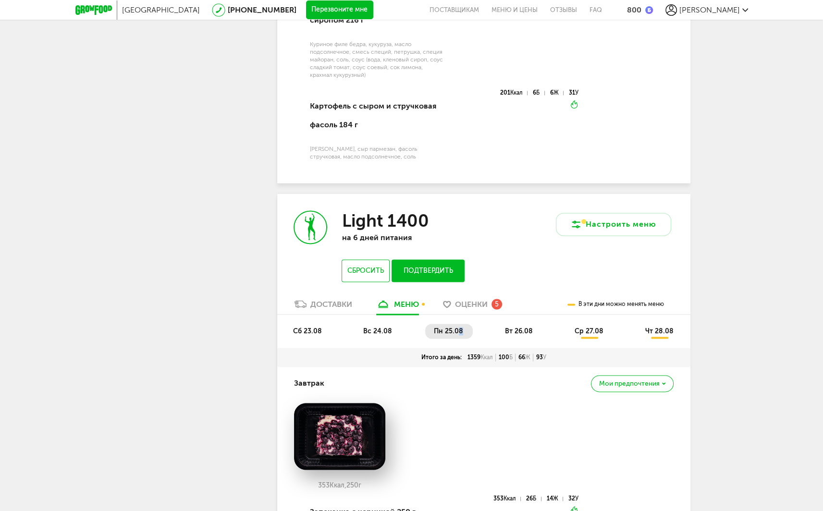
scroll to position [1393, 0]
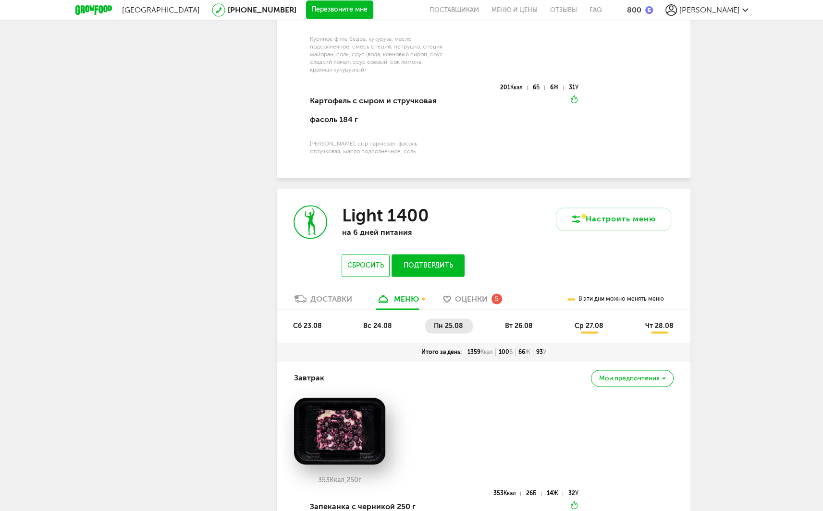
click at [379, 328] on span "вс 24.08" at bounding box center [377, 326] width 29 height 8
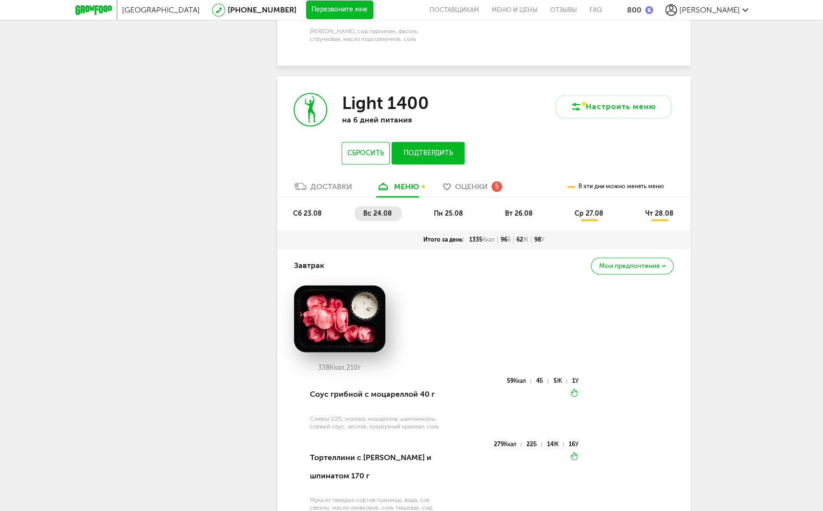
scroll to position [1585, 0]
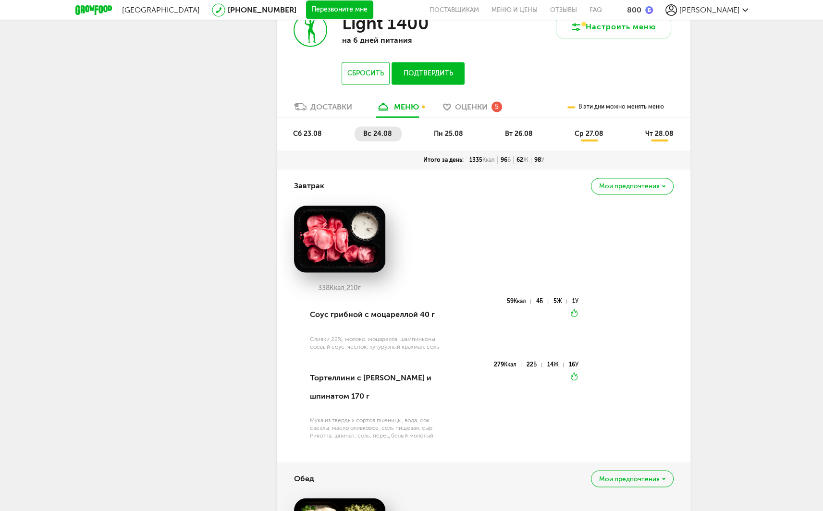
click at [469, 150] on ul "сб 23.08 вс 24.08 пн 25.08 вт 26.08 ср 27.08 чт 28.08" at bounding box center [483, 138] width 399 height 24
click at [468, 150] on ul "сб 23.08 вс 24.08 пн 25.08 вт 26.08 ср 27.08 чт 28.08" at bounding box center [483, 138] width 399 height 24
click at [443, 150] on ul "сб 23.08 вс 24.08 пн 25.08 вт 26.08 ср 27.08 чт 28.08" at bounding box center [483, 138] width 399 height 24
click at [443, 137] on span "пн 25.08" at bounding box center [448, 134] width 29 height 8
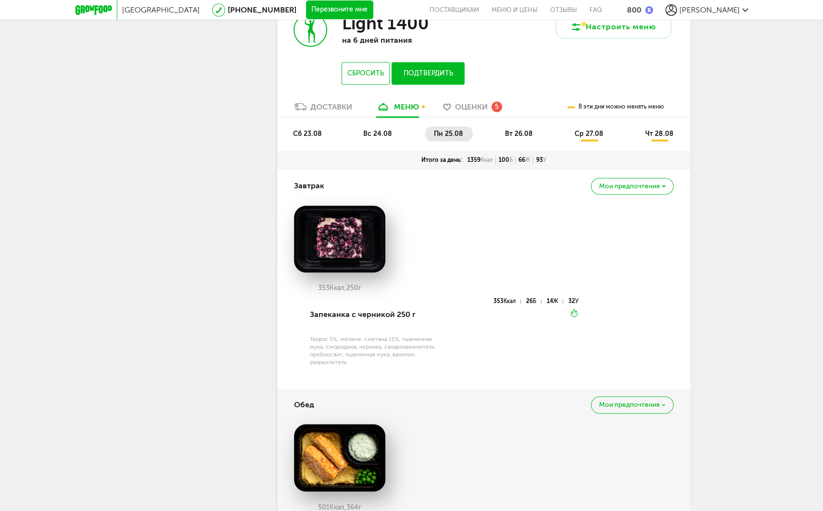
click at [436, 85] on button "Подтвердить" at bounding box center [427, 73] width 73 height 23
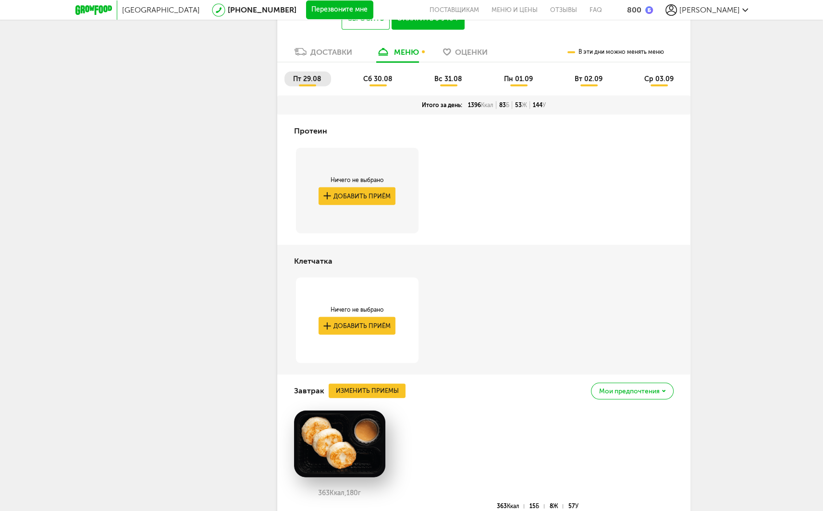
scroll to position [2690, 0]
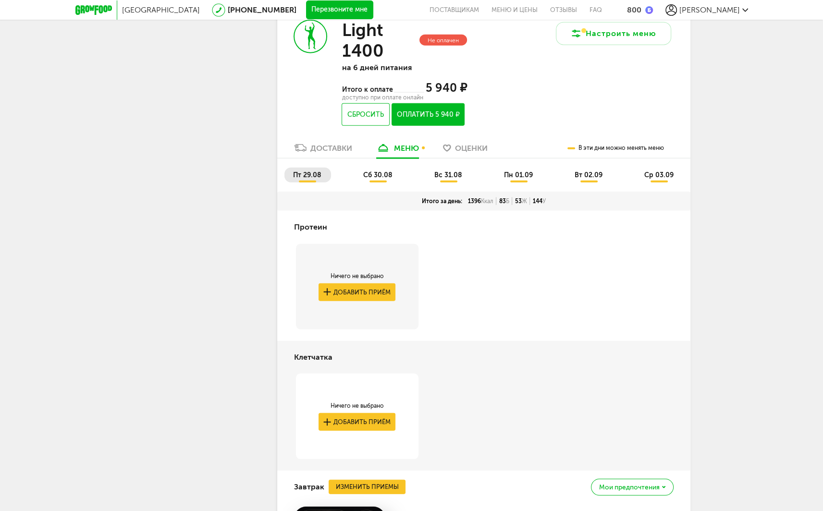
click at [378, 171] on span "сб 30.08" at bounding box center [377, 175] width 29 height 8
click at [436, 171] on span "вс 31.08" at bounding box center [448, 175] width 28 height 8
click at [531, 171] on span "пн 01.09" at bounding box center [518, 175] width 29 height 8
click at [601, 171] on span "вт 02.09" at bounding box center [588, 175] width 28 height 8
click at [677, 168] on li "ср 03.09" at bounding box center [659, 175] width 48 height 15
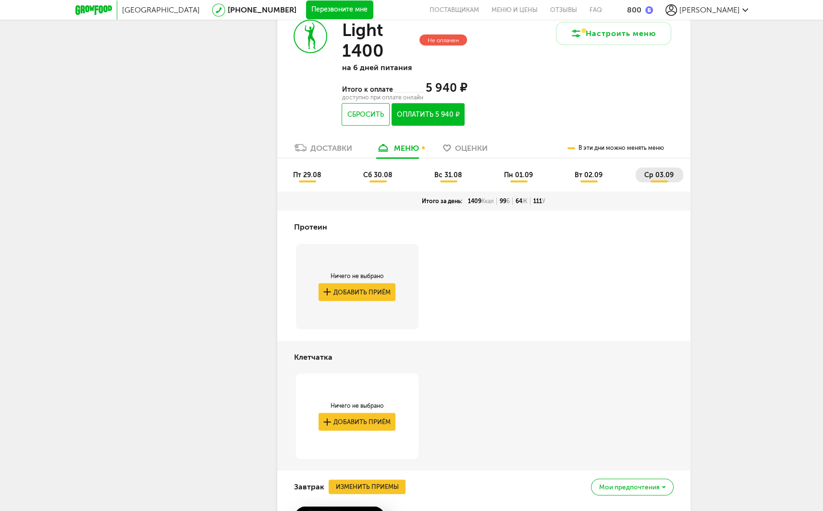
click at [310, 171] on span "пт 29.08" at bounding box center [307, 175] width 28 height 8
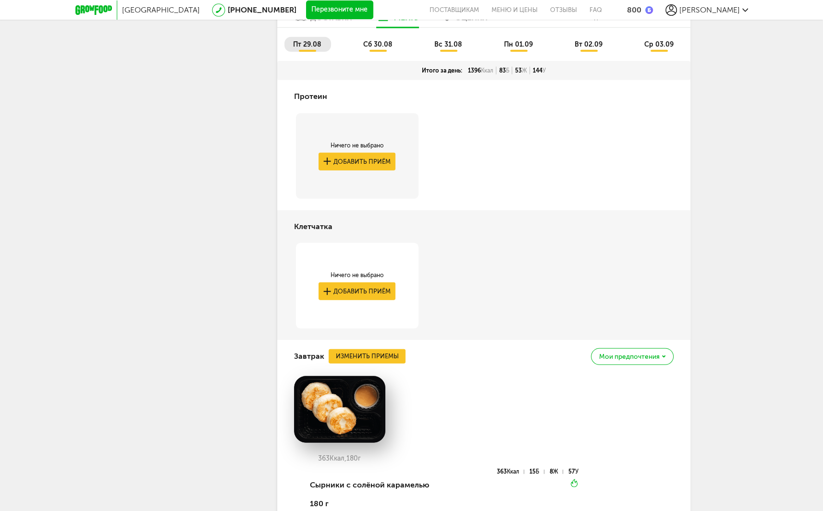
scroll to position [2580, 0]
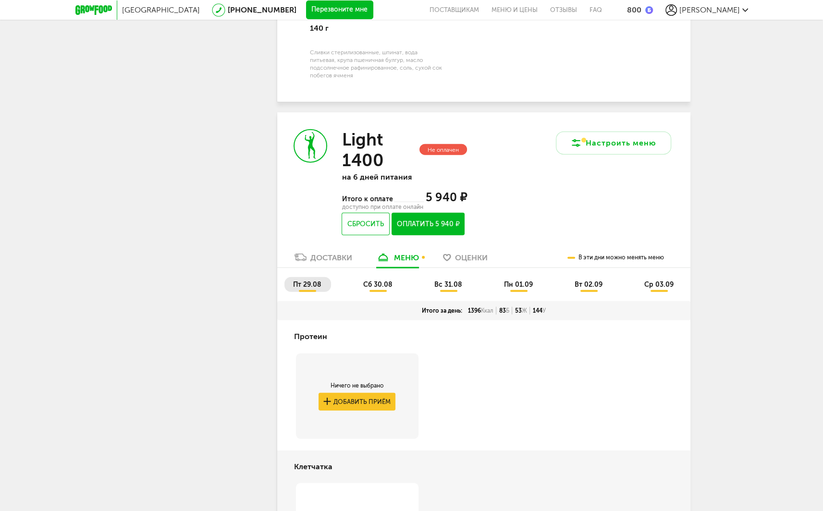
click at [372, 280] on span "сб 30.08" at bounding box center [377, 284] width 29 height 8
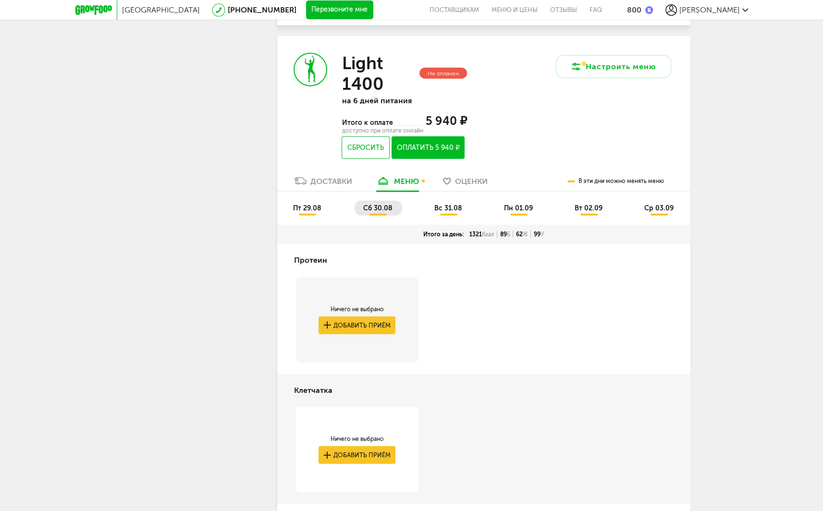
scroll to position [2562, 0]
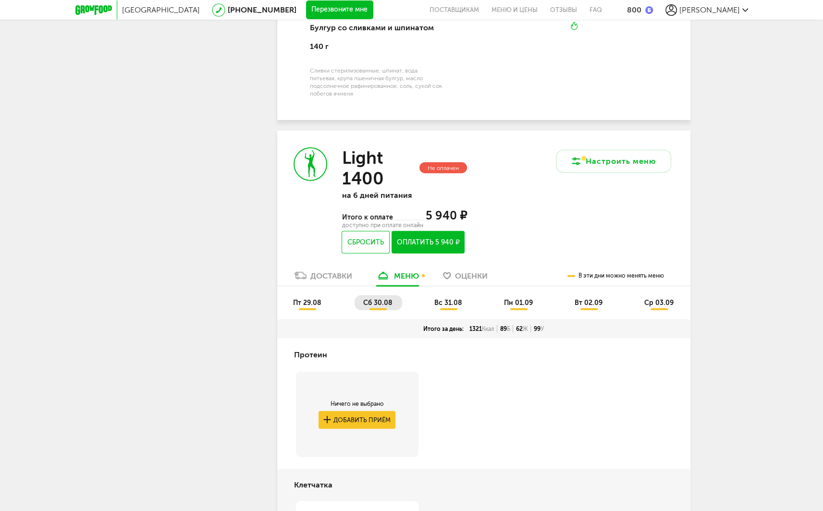
click at [442, 286] on div "пт 29.08 сб 30.08 вс 31.08 пн 01.09 вт 02.09 ср 03.09" at bounding box center [483, 302] width 413 height 33
click at [444, 299] on span "вс 31.08" at bounding box center [448, 303] width 28 height 8
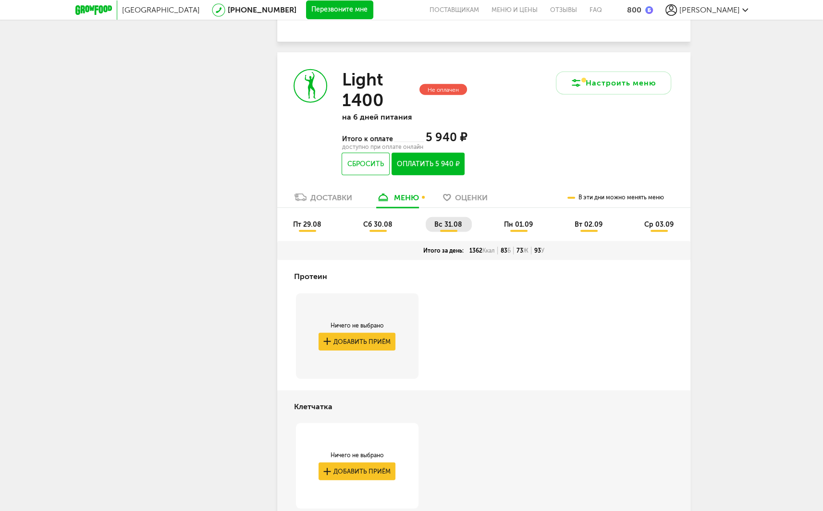
scroll to position [2640, 0]
click at [518, 221] on span "пн 01.09" at bounding box center [518, 225] width 29 height 8
click at [597, 221] on span "вт 02.09" at bounding box center [588, 225] width 28 height 8
click at [665, 221] on span "ср 03.09" at bounding box center [658, 225] width 29 height 8
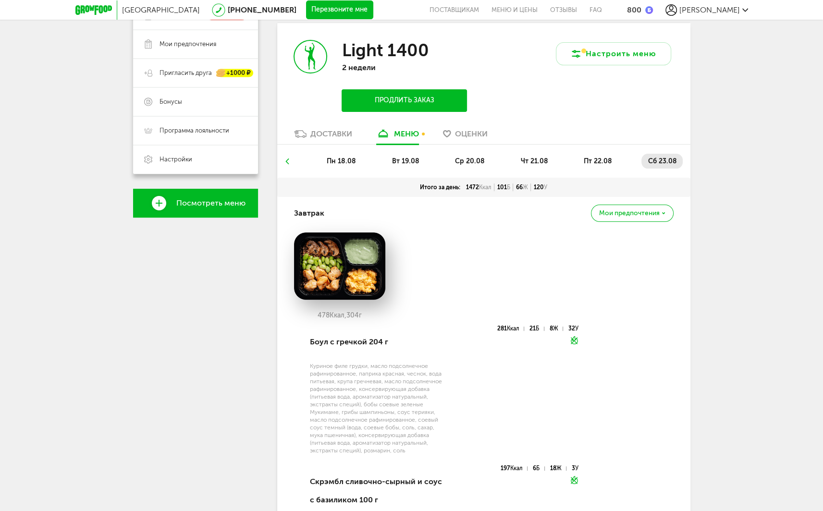
scroll to position [0, 0]
